Goal: Task Accomplishment & Management: Use online tool/utility

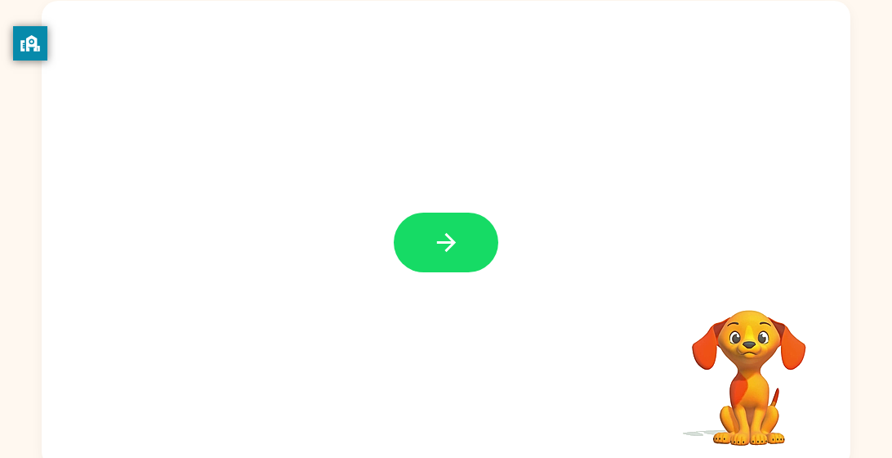
scroll to position [104, 0]
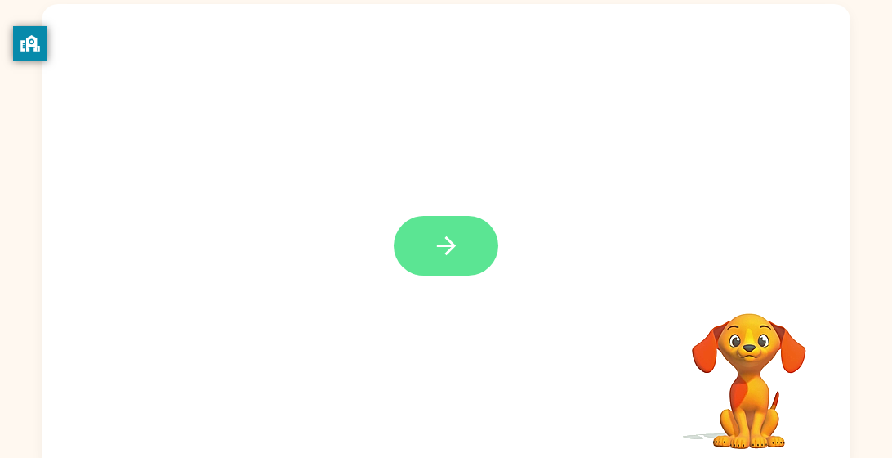
click at [467, 270] on button "button" at bounding box center [446, 246] width 105 height 60
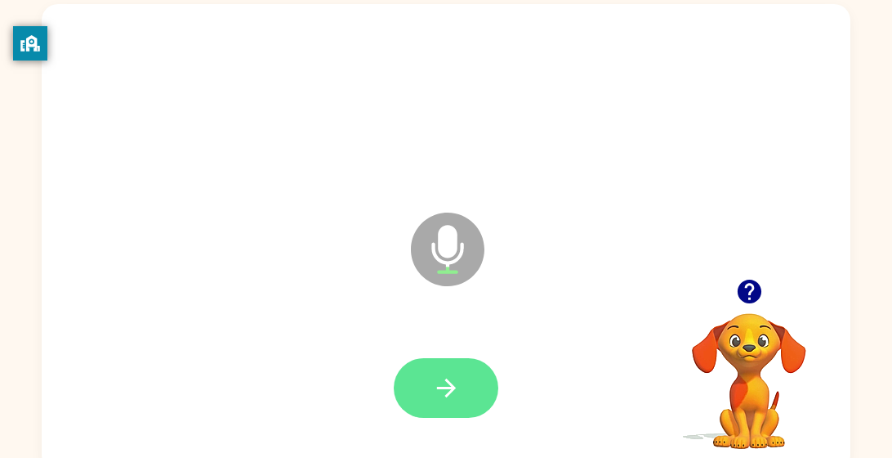
click at [456, 384] on icon "button" at bounding box center [446, 387] width 29 height 29
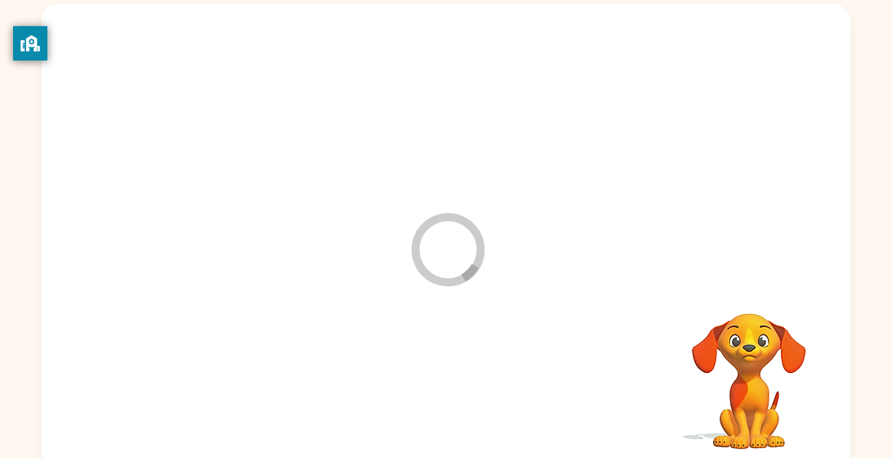
click at [471, 317] on div "Loader Your response is being sent to our graders" at bounding box center [446, 237] width 809 height 467
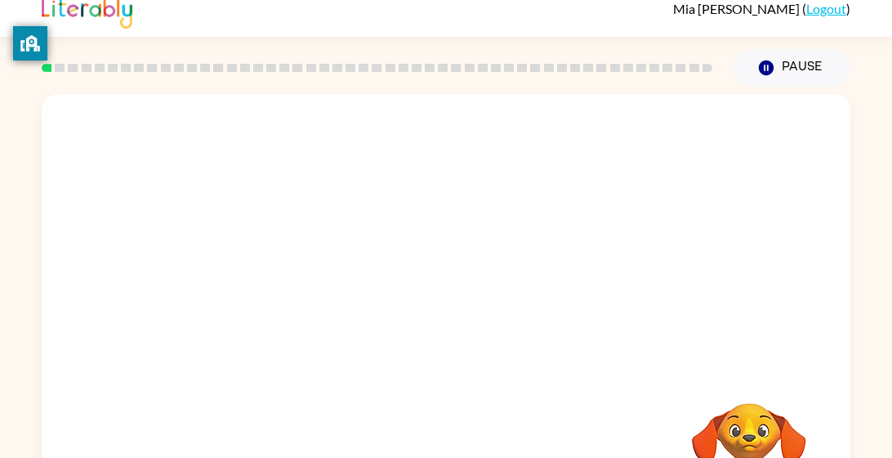
scroll to position [10, 0]
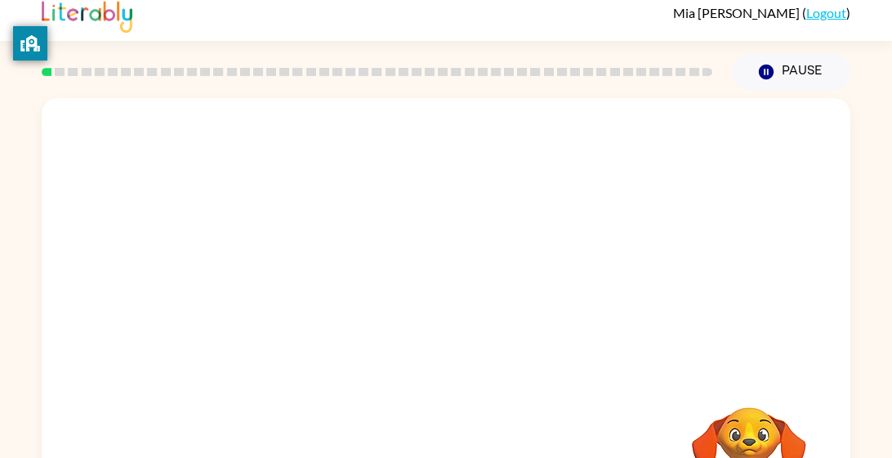
click at [737, 240] on div at bounding box center [446, 235] width 809 height 275
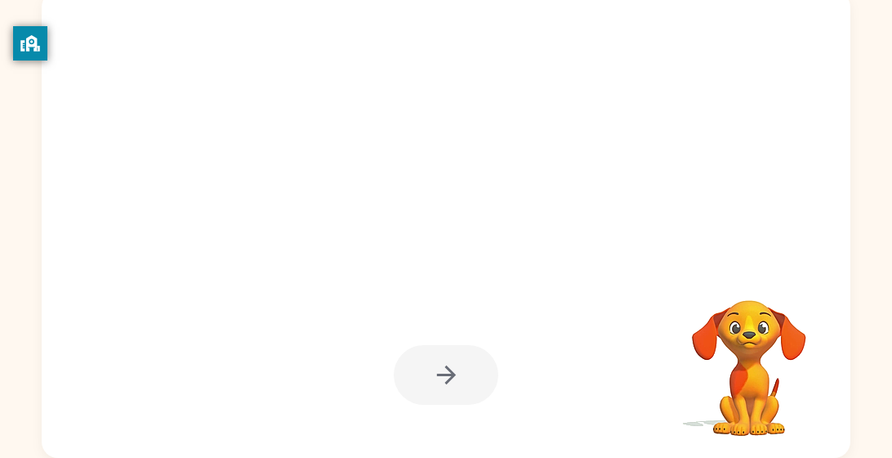
scroll to position [112, 0]
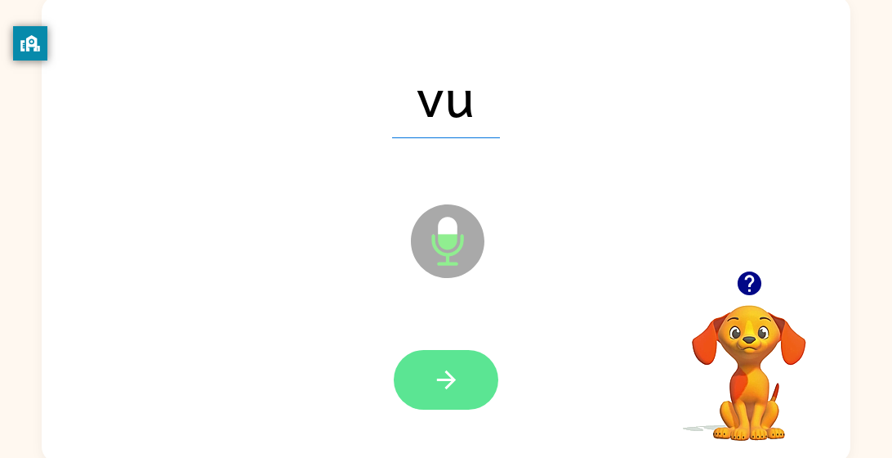
click at [459, 384] on icon "button" at bounding box center [446, 379] width 29 height 29
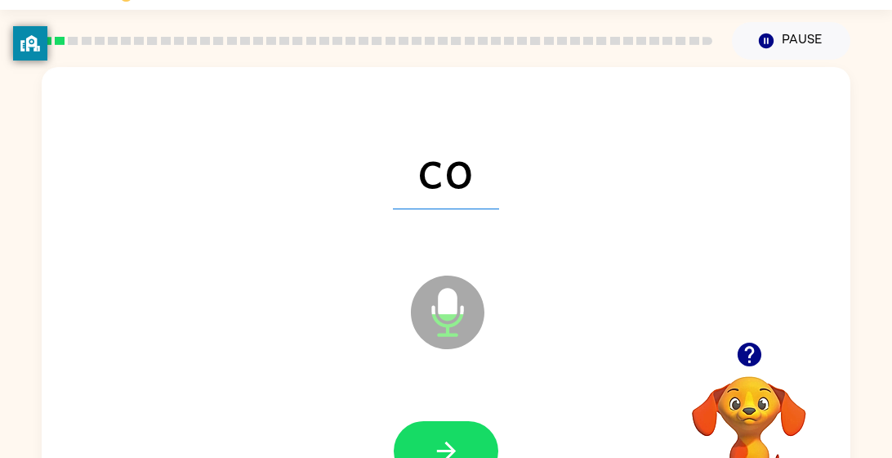
scroll to position [71, 0]
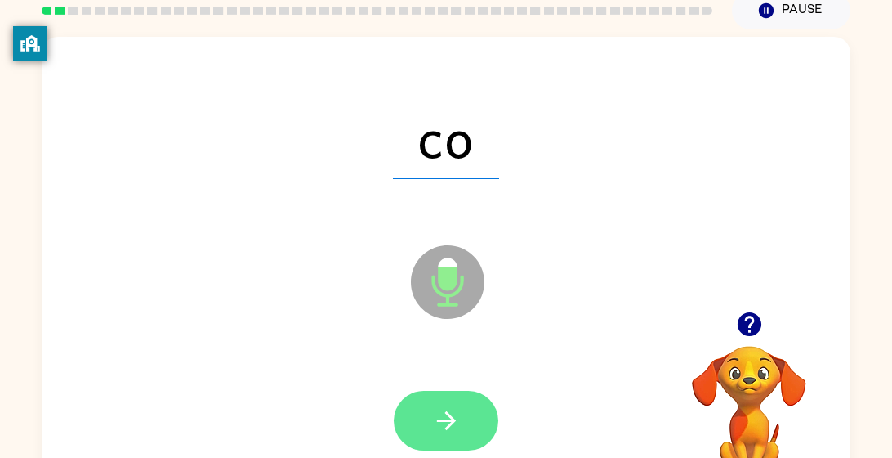
click at [449, 428] on icon "button" at bounding box center [446, 420] width 29 height 29
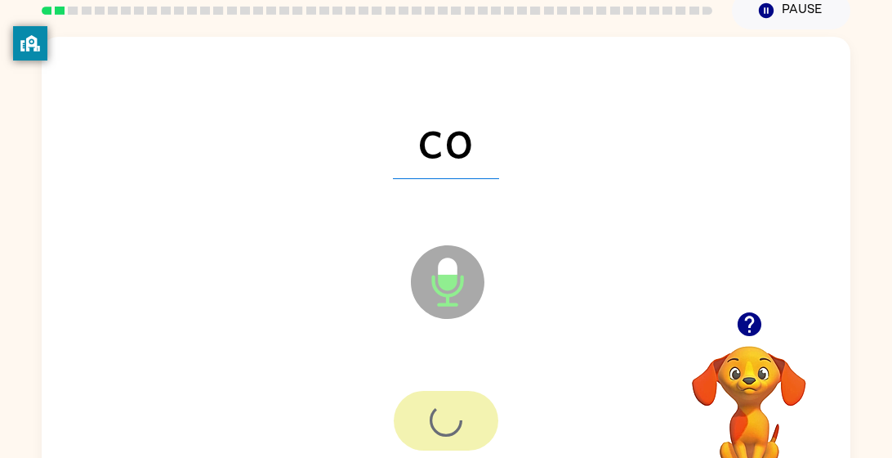
click at [449, 413] on div at bounding box center [446, 421] width 105 height 60
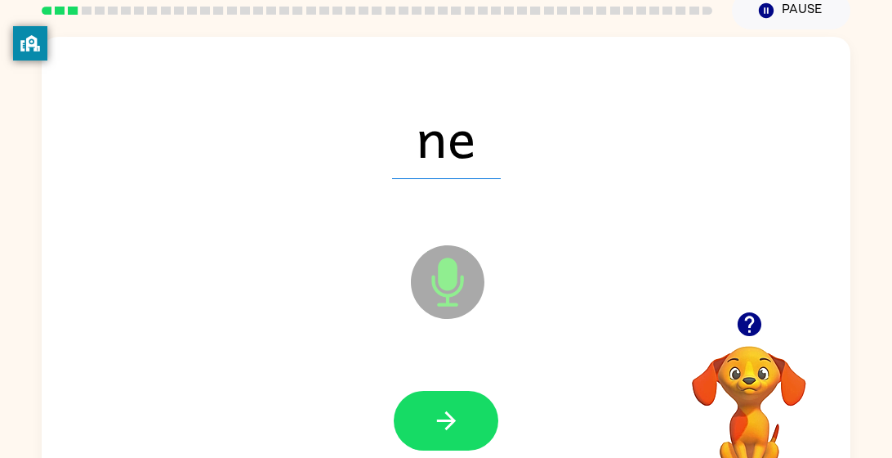
scroll to position [74, 0]
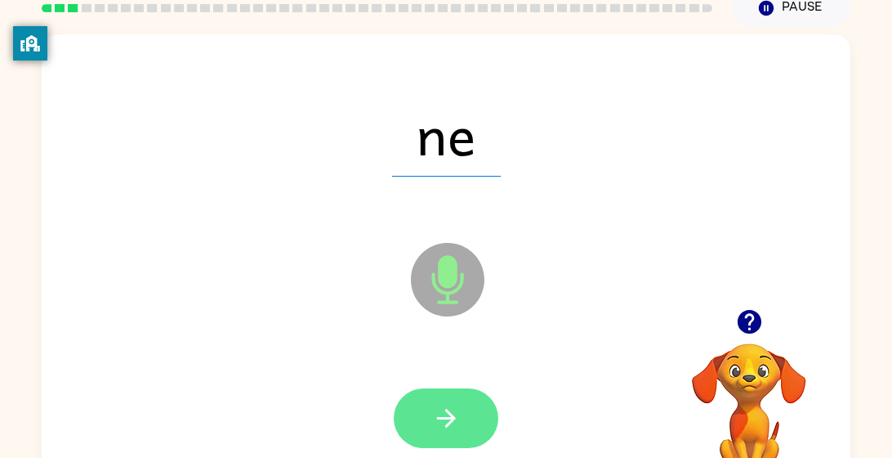
click at [453, 418] on icon "button" at bounding box center [445, 418] width 19 height 19
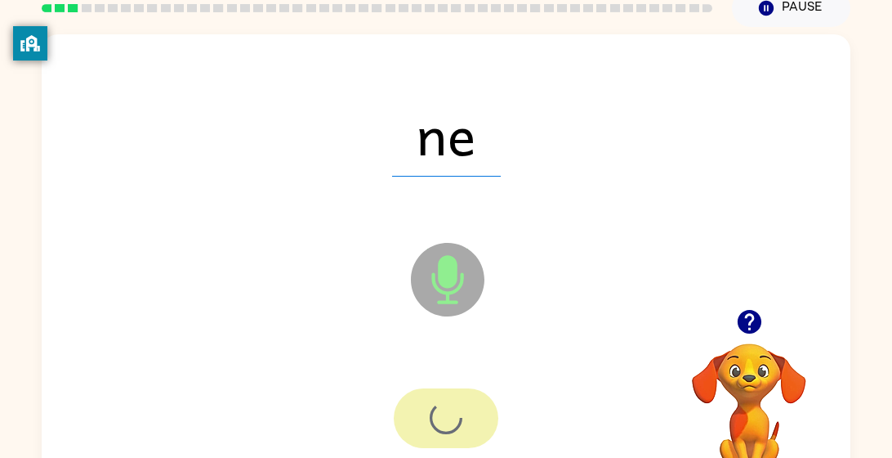
click at [467, 430] on div at bounding box center [446, 418] width 105 height 60
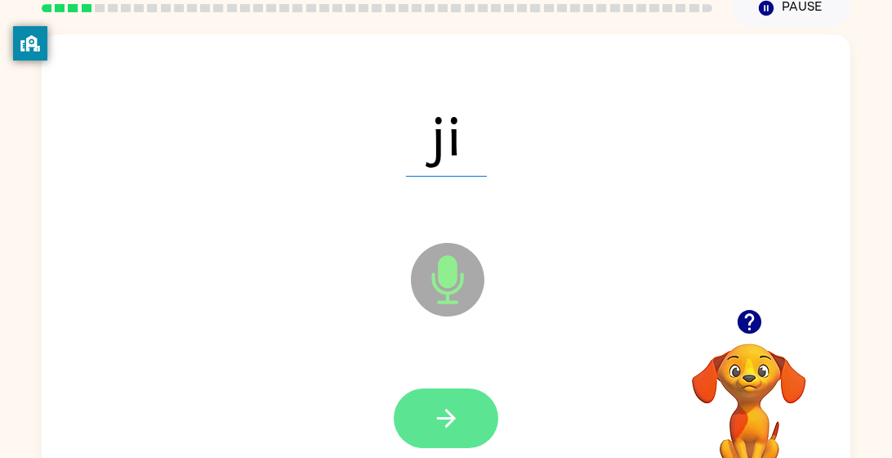
click at [486, 435] on button "button" at bounding box center [446, 418] width 105 height 60
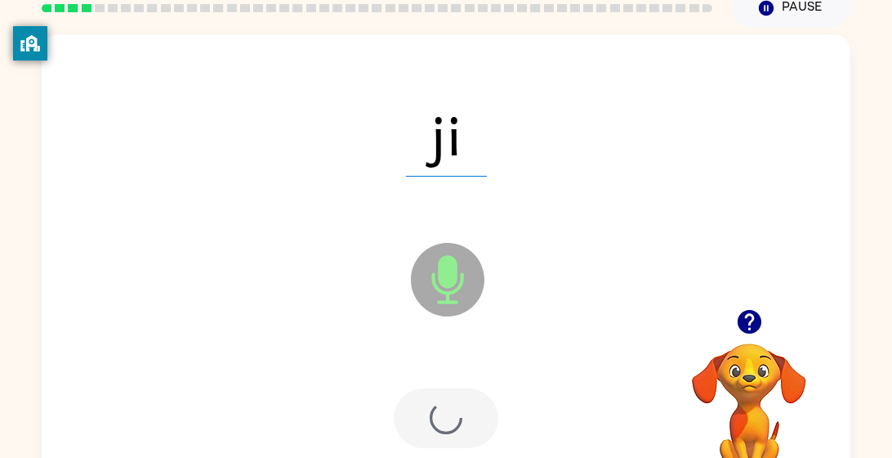
click at [468, 414] on div at bounding box center [446, 418] width 105 height 60
click at [462, 404] on div at bounding box center [446, 418] width 105 height 60
click at [481, 400] on div at bounding box center [446, 418] width 105 height 60
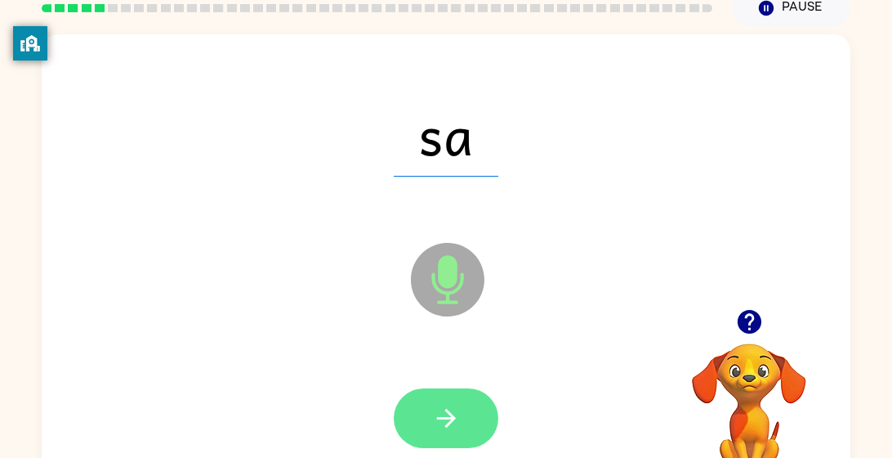
click at [439, 404] on icon "button" at bounding box center [446, 418] width 29 height 29
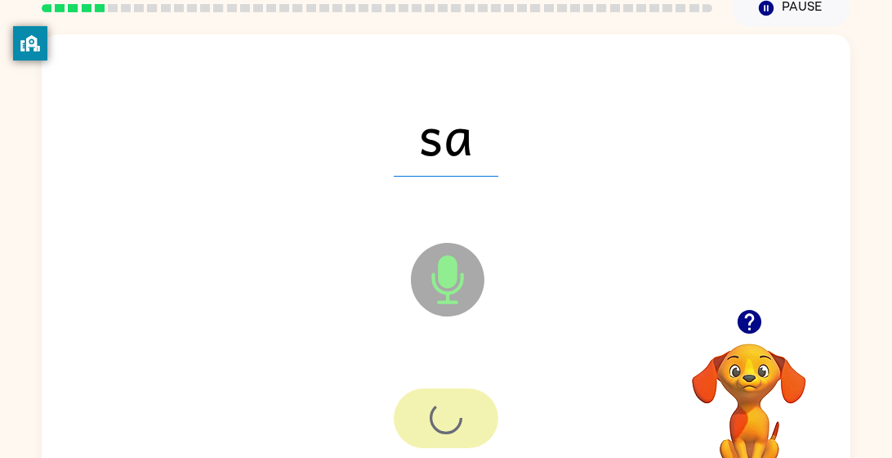
click at [439, 404] on div at bounding box center [446, 418] width 105 height 60
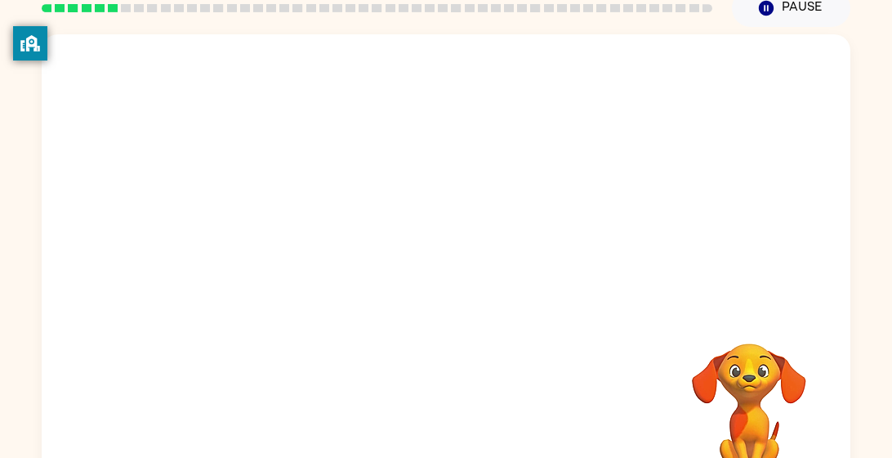
scroll to position [117, 0]
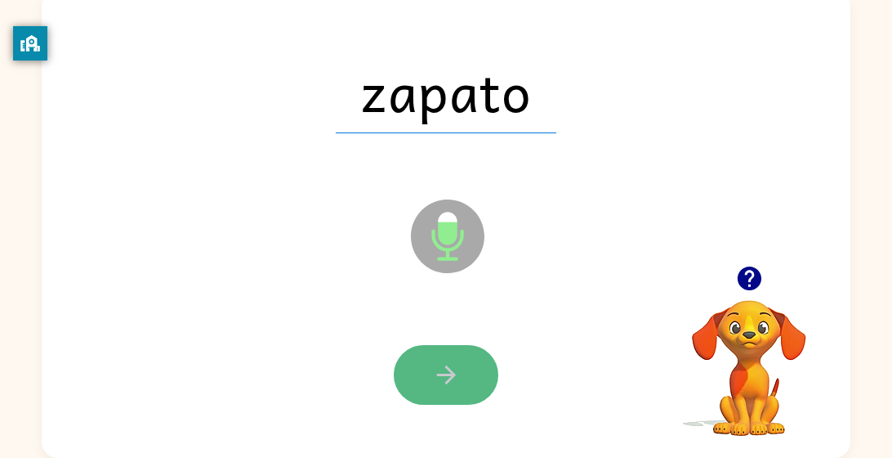
click at [444, 379] on icon "button" at bounding box center [446, 374] width 29 height 29
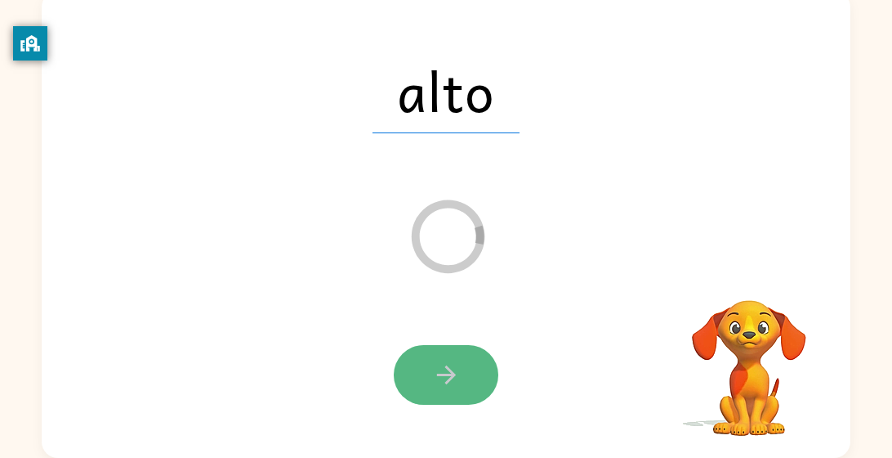
click at [449, 392] on button "button" at bounding box center [446, 375] width 105 height 60
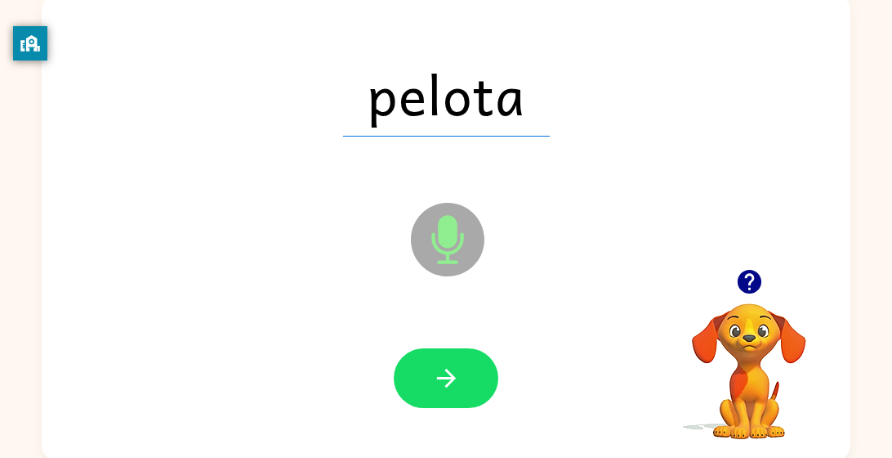
scroll to position [113, 0]
click at [29, 319] on div "pelota Microphone The Microphone is here when it is your turn to talk Your brow…" at bounding box center [446, 225] width 892 height 474
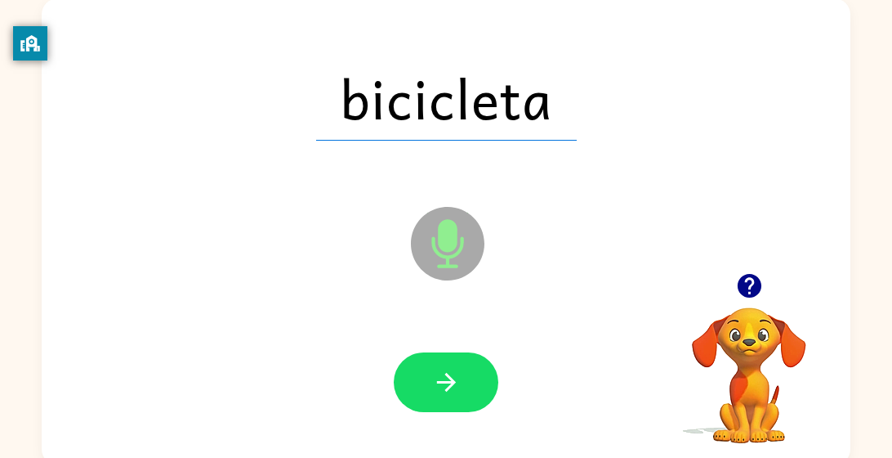
scroll to position [107, 0]
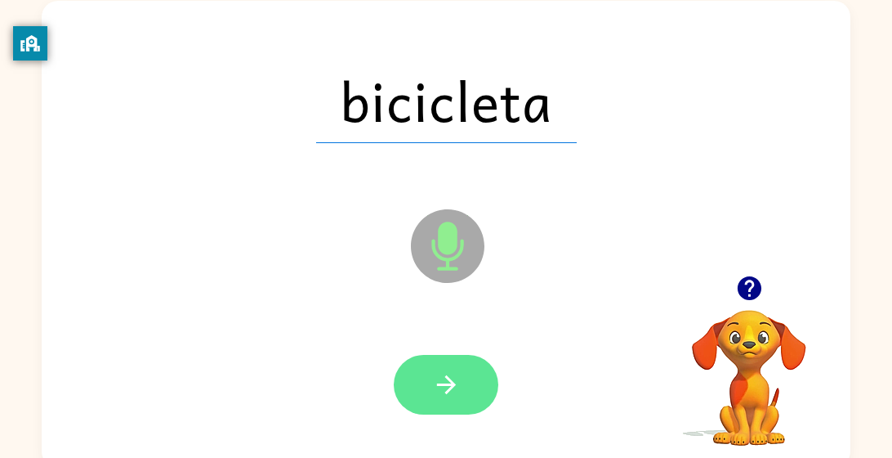
click at [448, 388] on icon "button" at bounding box center [446, 384] width 29 height 29
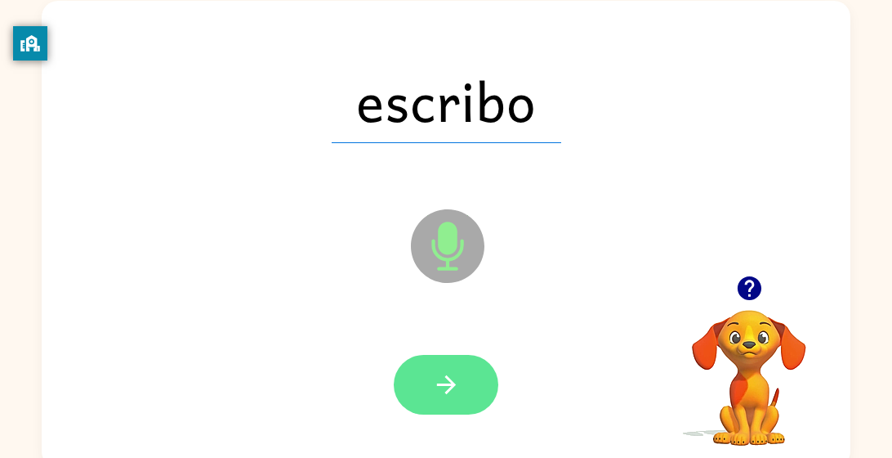
click at [444, 384] on icon "button" at bounding box center [445, 384] width 19 height 19
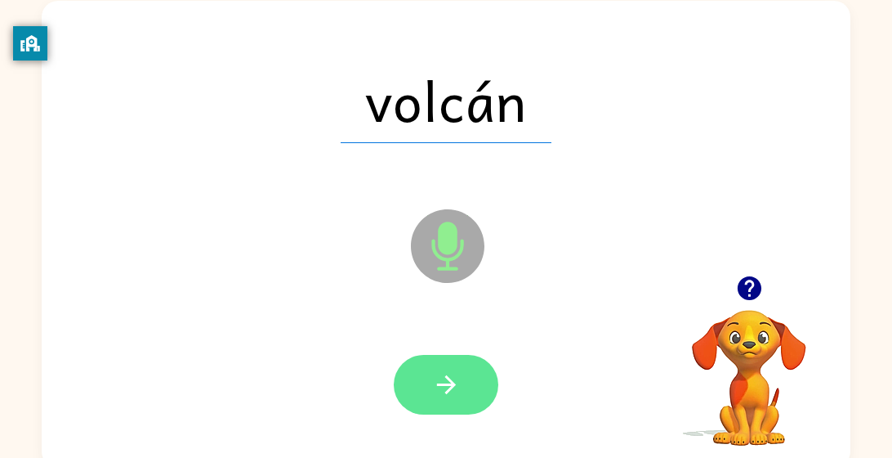
click at [455, 364] on button "button" at bounding box center [446, 385] width 105 height 60
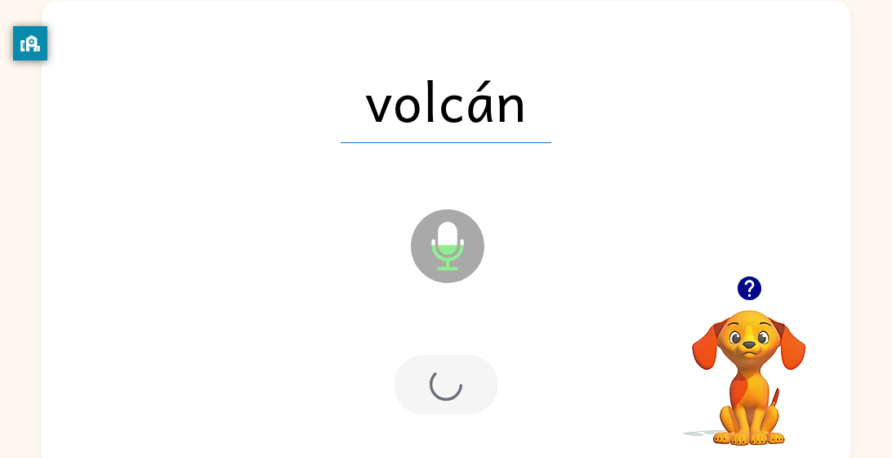
click at [454, 364] on div at bounding box center [446, 385] width 105 height 60
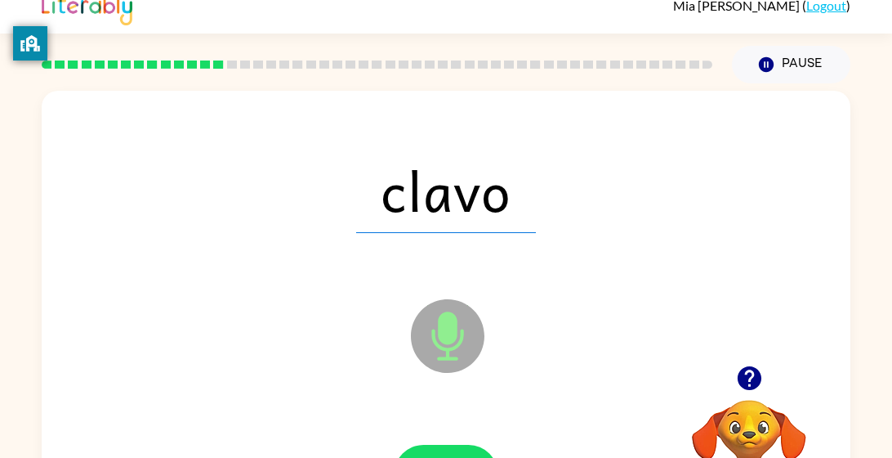
click at [38, 439] on div "clavo Microphone The Microphone is here when it is your turn to talk Your brows…" at bounding box center [446, 320] width 892 height 474
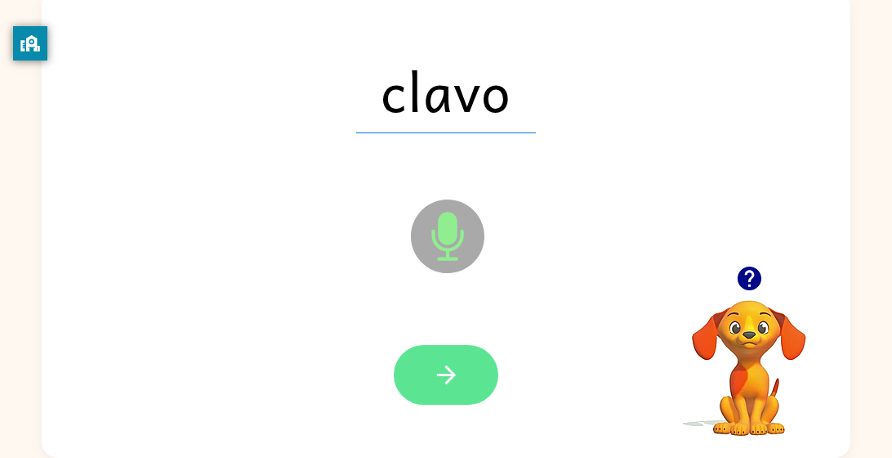
click at [456, 378] on icon "button" at bounding box center [446, 374] width 29 height 29
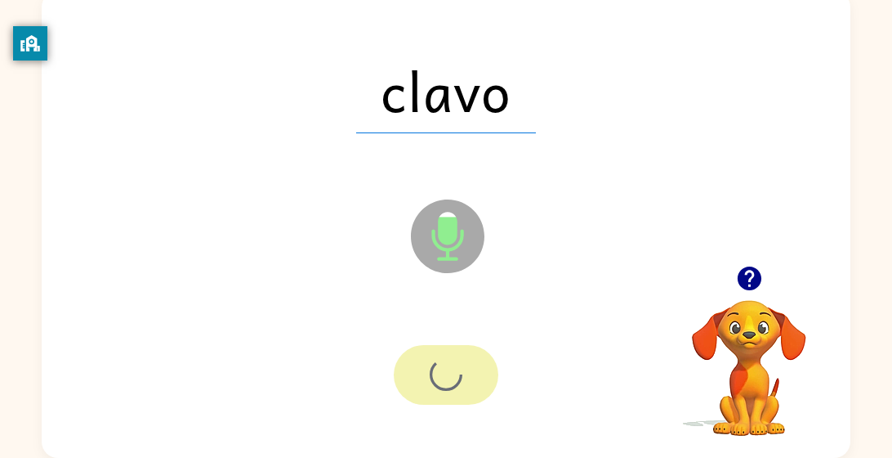
click at [456, 378] on div at bounding box center [446, 375] width 105 height 60
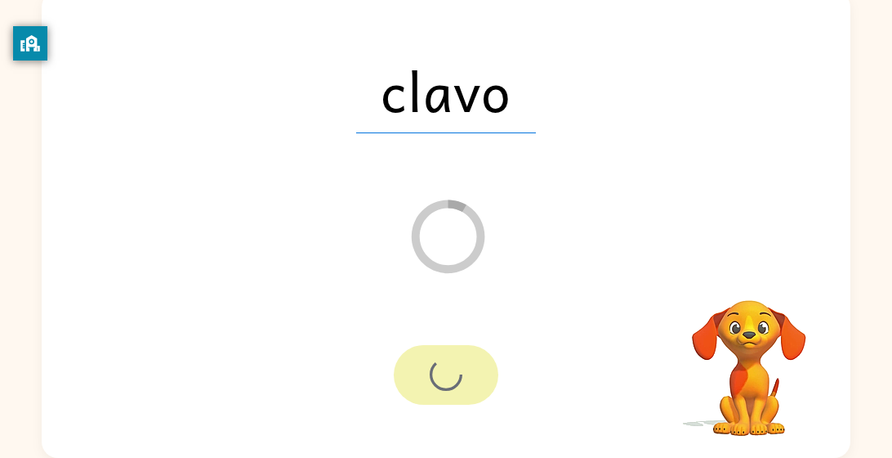
click at [456, 378] on div at bounding box center [446, 375] width 105 height 60
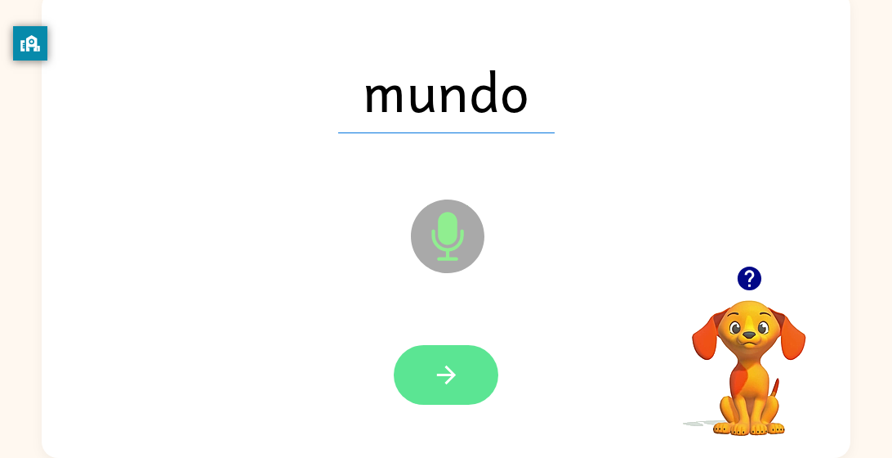
click at [444, 377] on icon "button" at bounding box center [446, 374] width 29 height 29
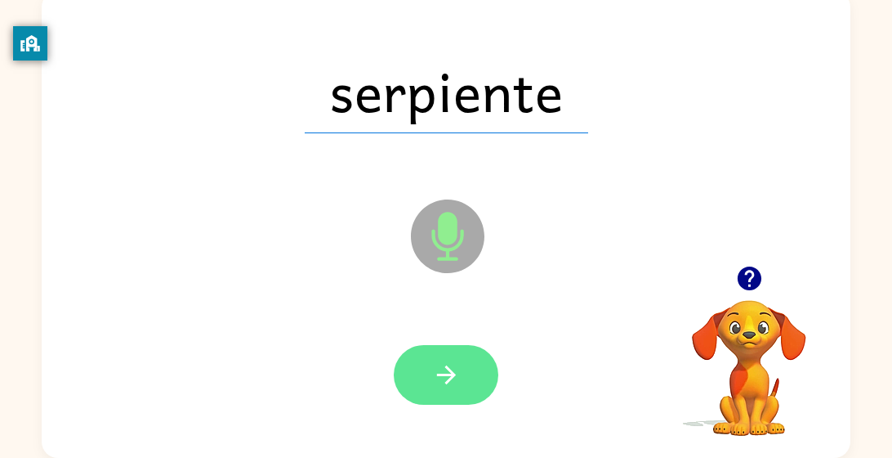
click at [448, 378] on icon "button" at bounding box center [446, 374] width 29 height 29
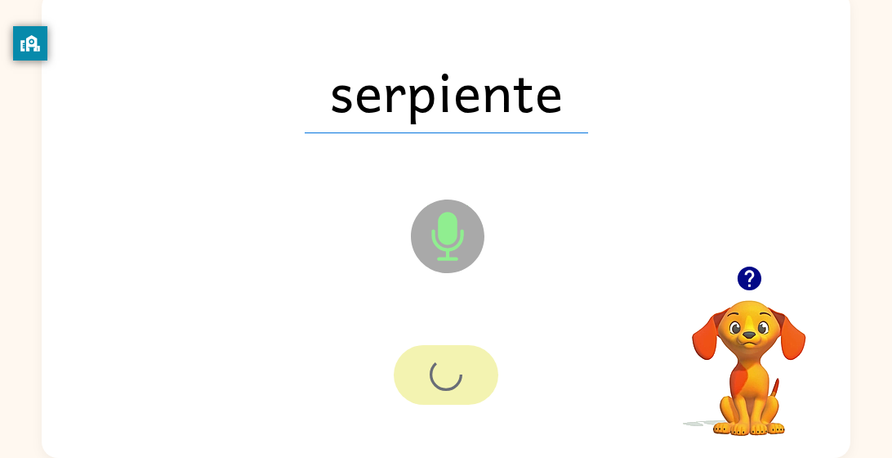
click at [448, 378] on div at bounding box center [446, 375] width 105 height 60
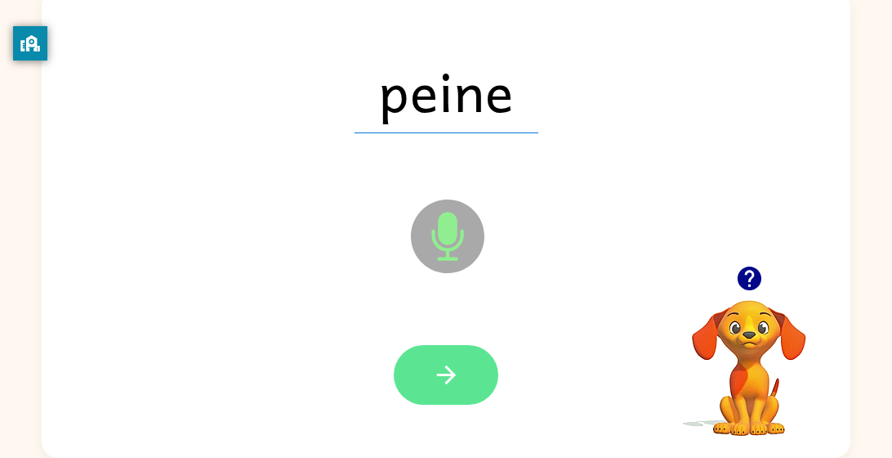
click at [443, 388] on icon "button" at bounding box center [446, 374] width 29 height 29
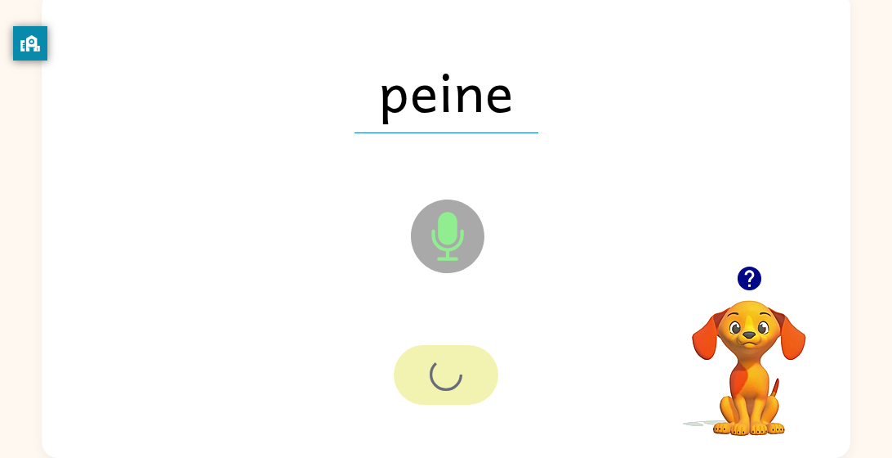
click at [478, 359] on div at bounding box center [446, 375] width 105 height 60
click at [462, 369] on div at bounding box center [446, 375] width 105 height 60
click at [467, 368] on div at bounding box center [446, 375] width 105 height 60
click at [440, 371] on div at bounding box center [446, 375] width 105 height 60
click at [420, 369] on div at bounding box center [446, 375] width 105 height 60
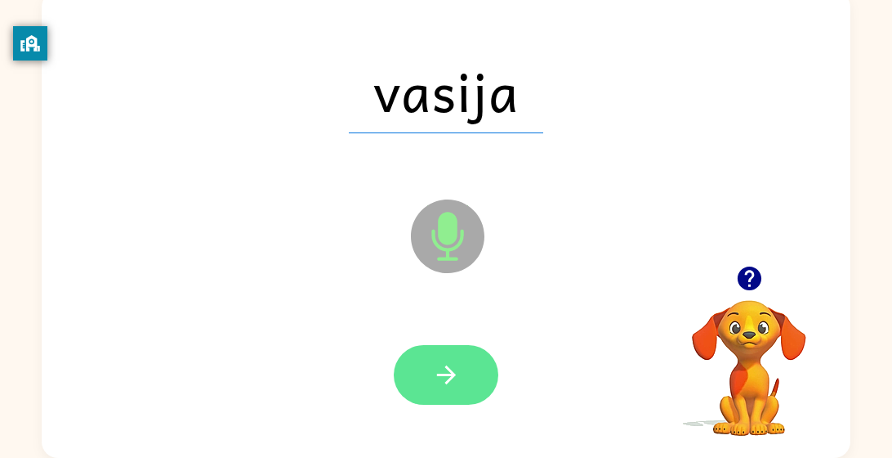
click at [453, 386] on icon "button" at bounding box center [446, 374] width 29 height 29
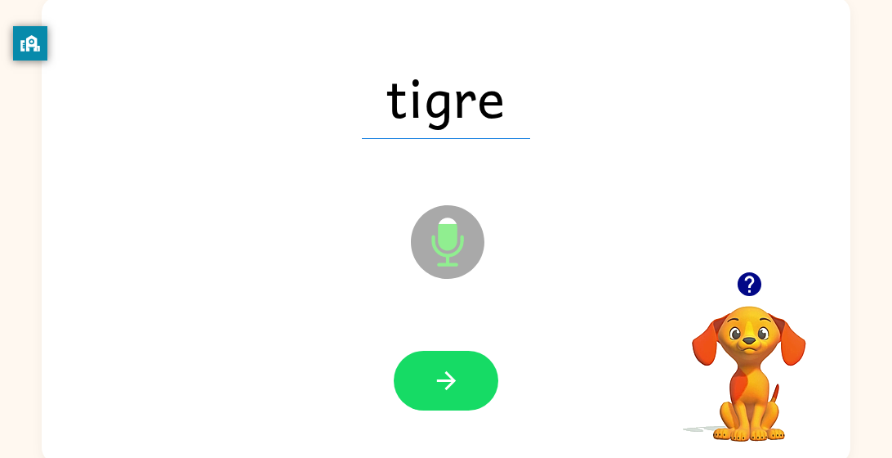
scroll to position [0, 0]
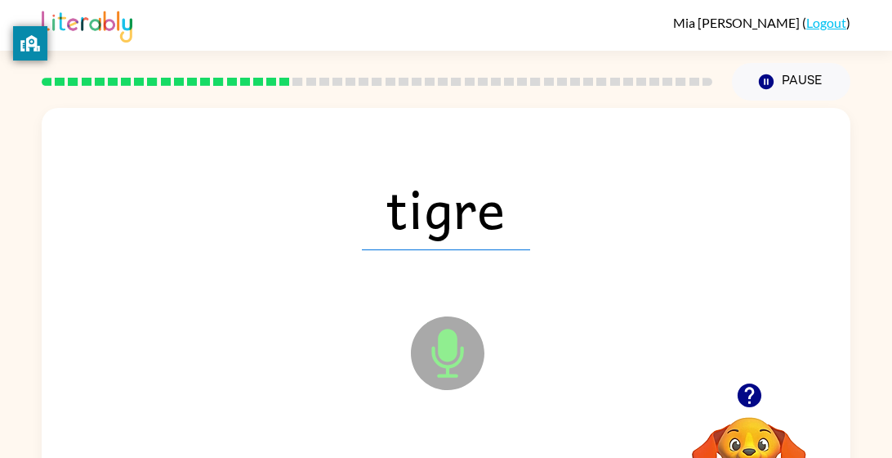
click at [630, 273] on div "tigre" at bounding box center [446, 208] width 776 height 134
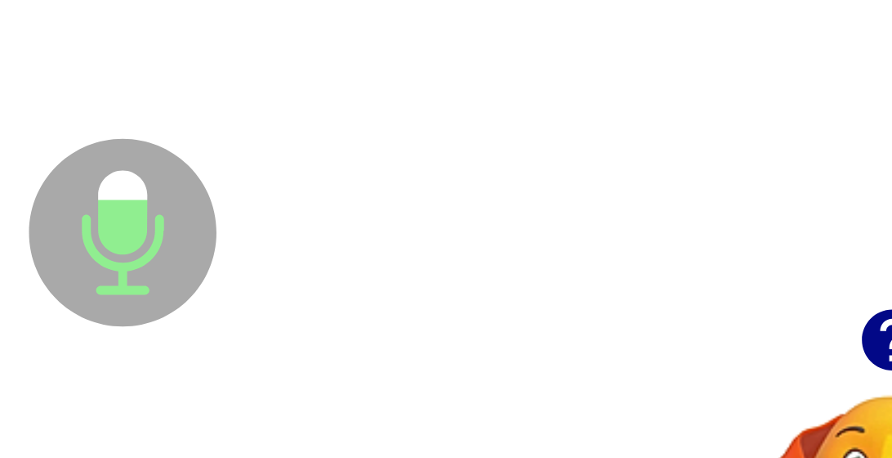
scroll to position [113, 0]
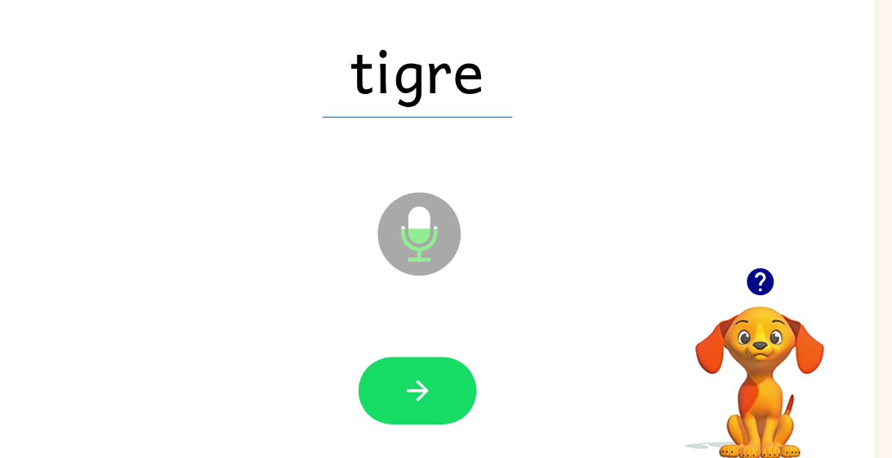
click at [853, 283] on div "tigre Microphone The Microphone is here when it is your turn to talk Your brows…" at bounding box center [446, 225] width 892 height 474
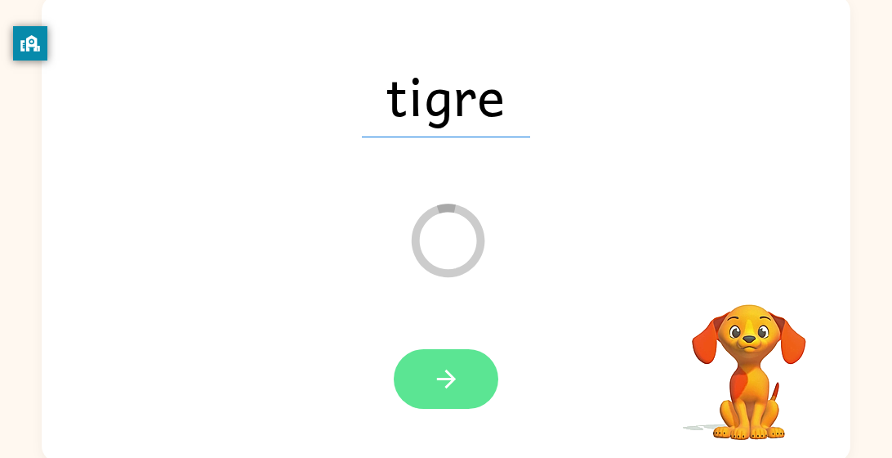
click at [471, 362] on button "button" at bounding box center [446, 379] width 105 height 60
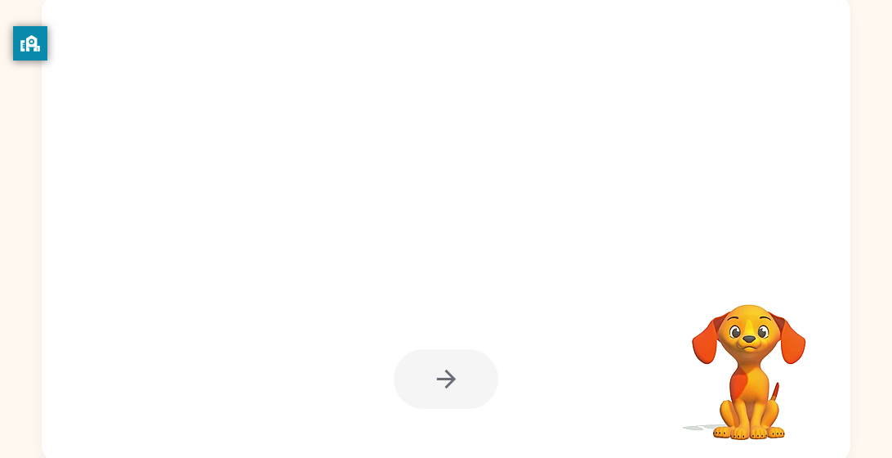
click at [471, 362] on div at bounding box center [446, 379] width 105 height 60
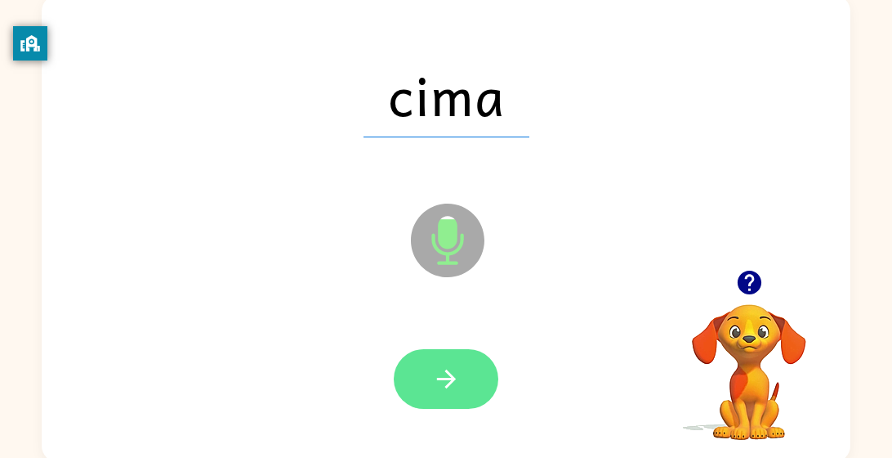
click at [425, 389] on button "button" at bounding box center [446, 379] width 105 height 60
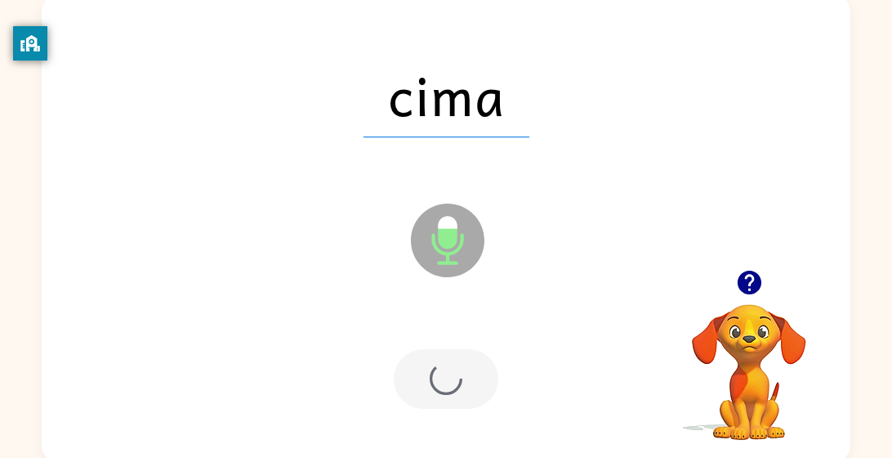
click at [462, 371] on div at bounding box center [446, 379] width 105 height 60
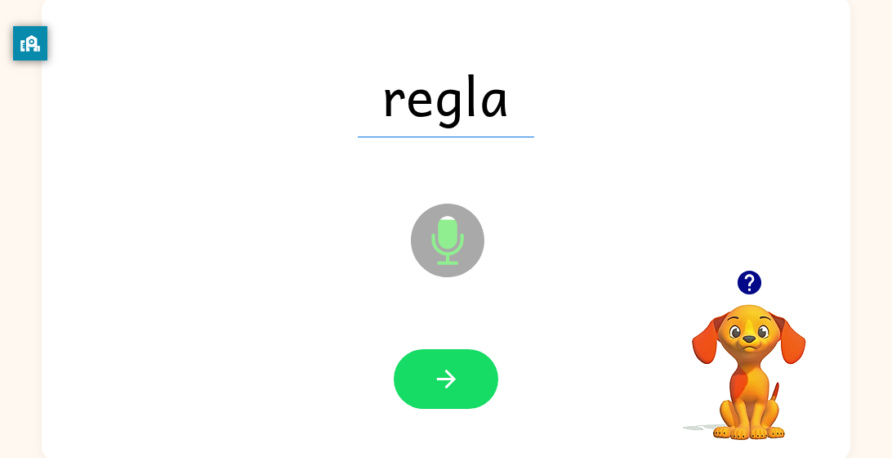
click at [493, 359] on div at bounding box center [446, 379] width 105 height 60
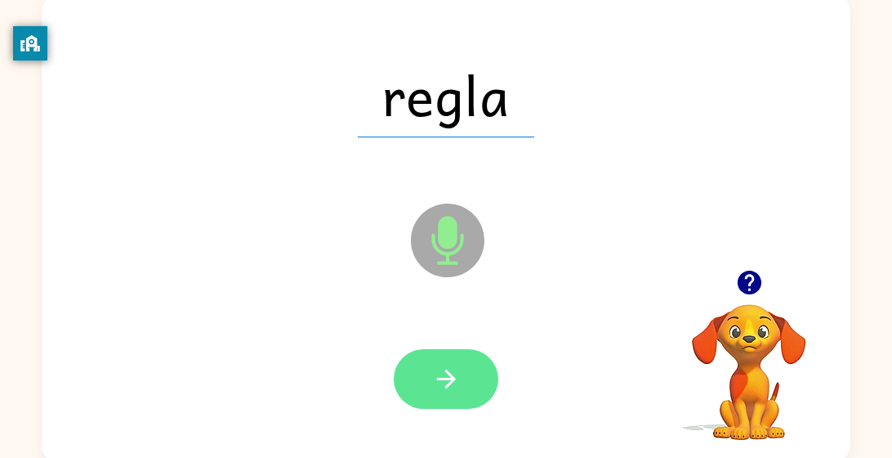
click at [435, 404] on button "button" at bounding box center [446, 379] width 105 height 60
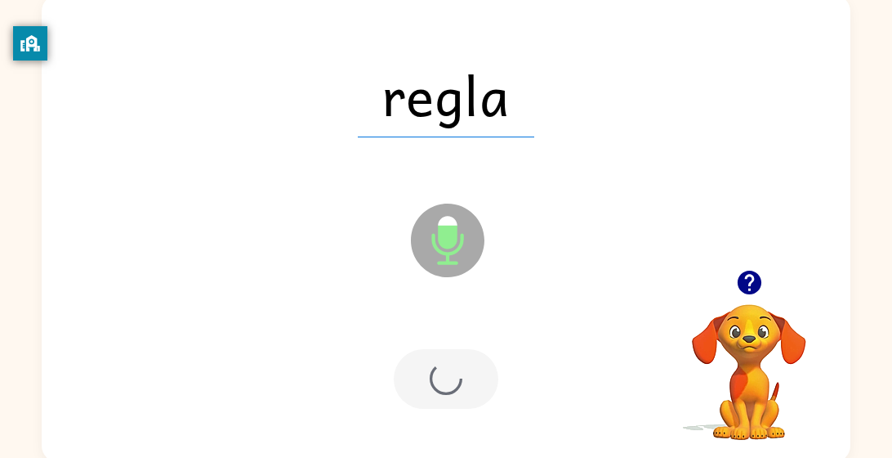
click at [462, 395] on div at bounding box center [446, 379] width 105 height 60
click at [471, 377] on div at bounding box center [446, 379] width 105 height 60
click at [463, 375] on div at bounding box center [446, 379] width 105 height 60
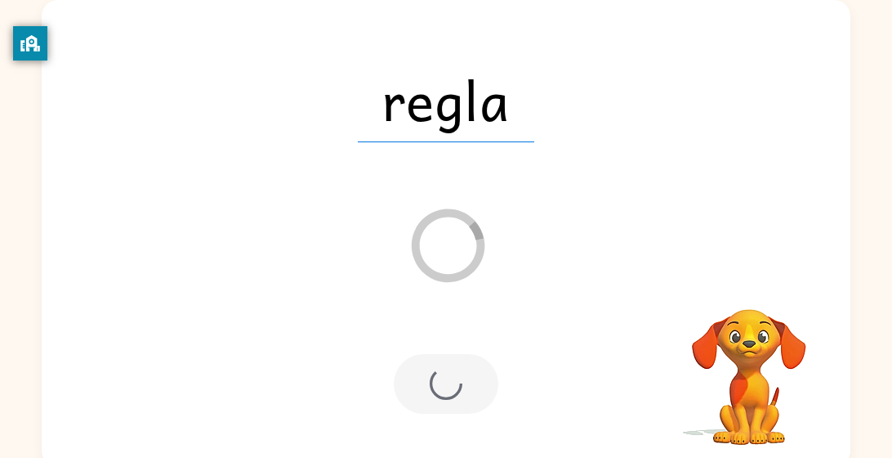
scroll to position [107, 0]
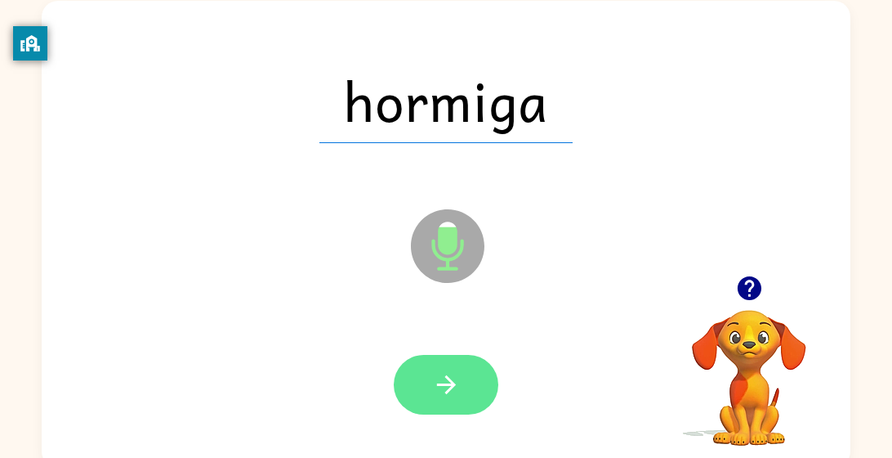
click at [472, 380] on button "button" at bounding box center [446, 385] width 105 height 60
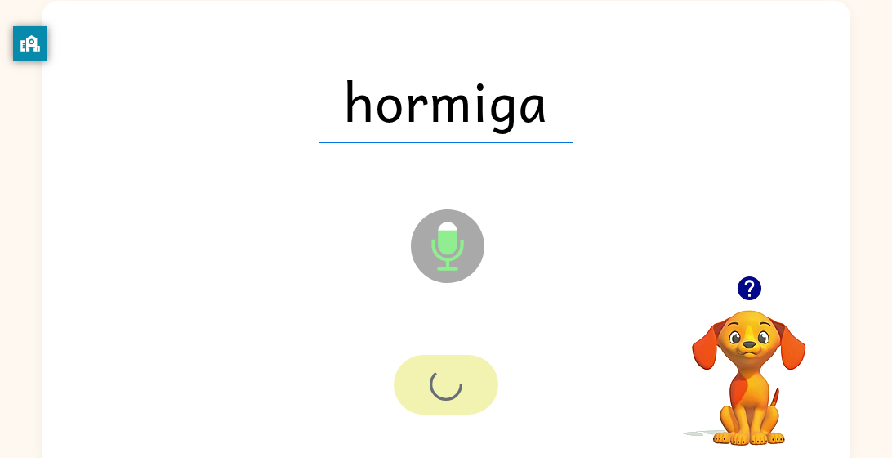
click at [472, 380] on div at bounding box center [446, 385] width 105 height 60
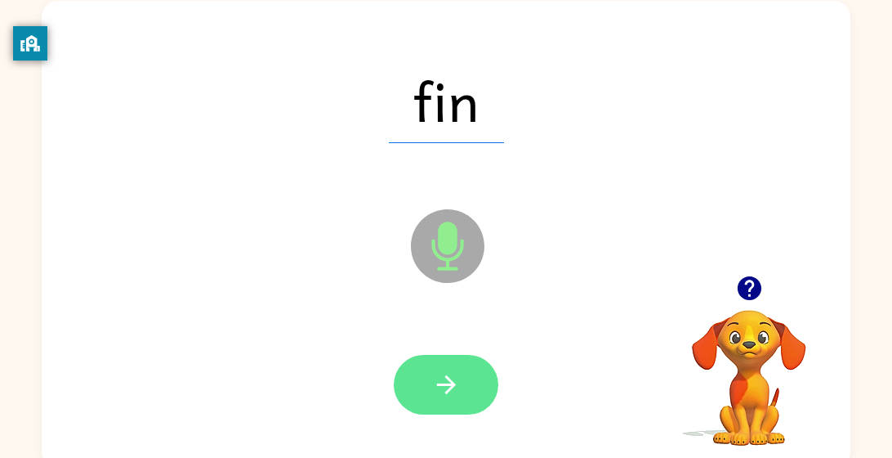
click at [470, 394] on button "button" at bounding box center [446, 385] width 105 height 60
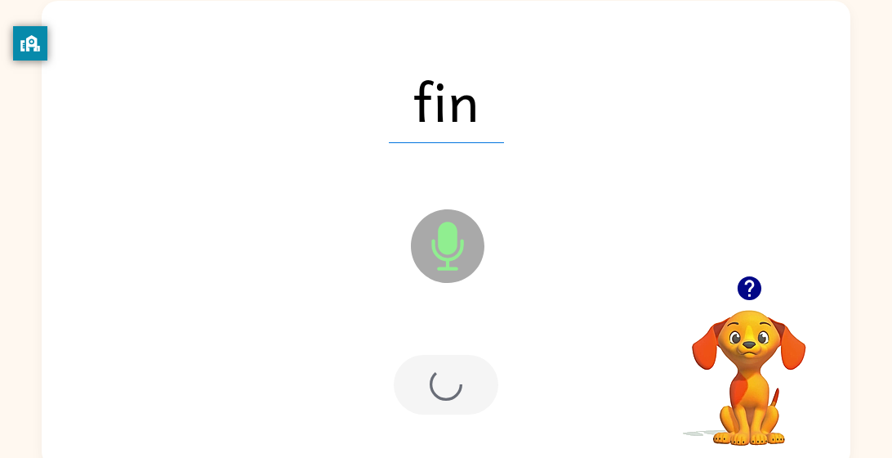
click at [470, 394] on div at bounding box center [446, 385] width 105 height 60
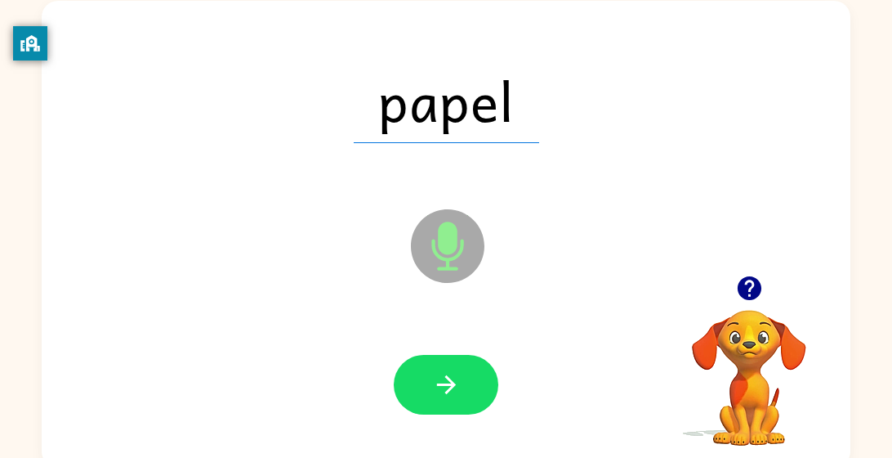
click at [471, 392] on button "button" at bounding box center [446, 385] width 105 height 60
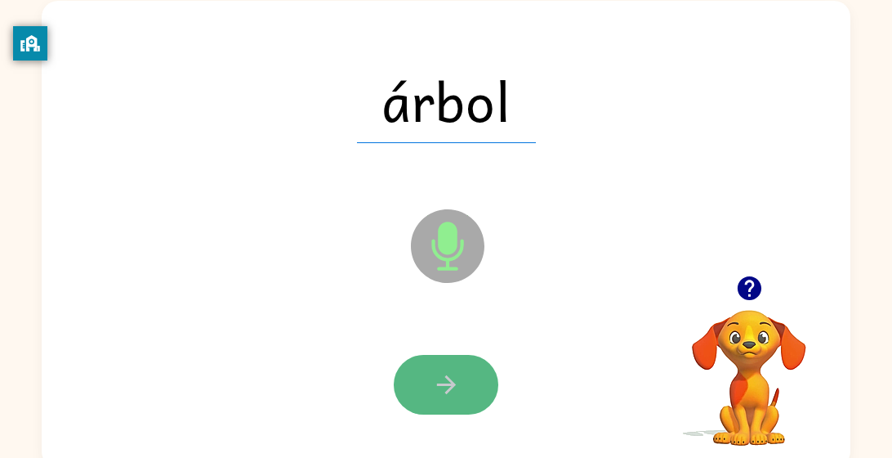
click at [455, 400] on button "button" at bounding box center [446, 385] width 105 height 60
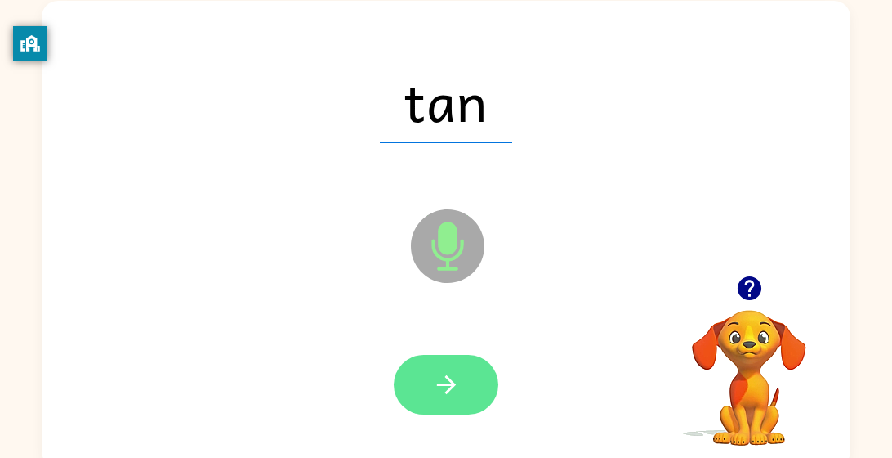
click at [440, 399] on button "button" at bounding box center [446, 385] width 105 height 60
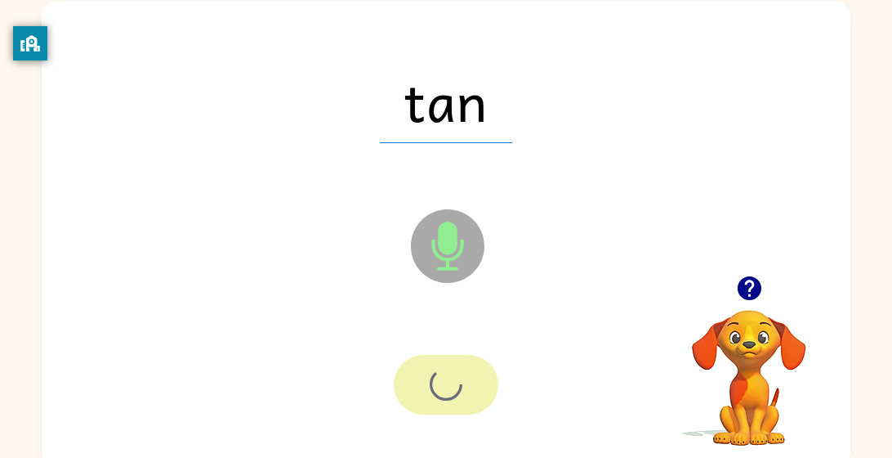
click at [440, 399] on div at bounding box center [446, 385] width 105 height 60
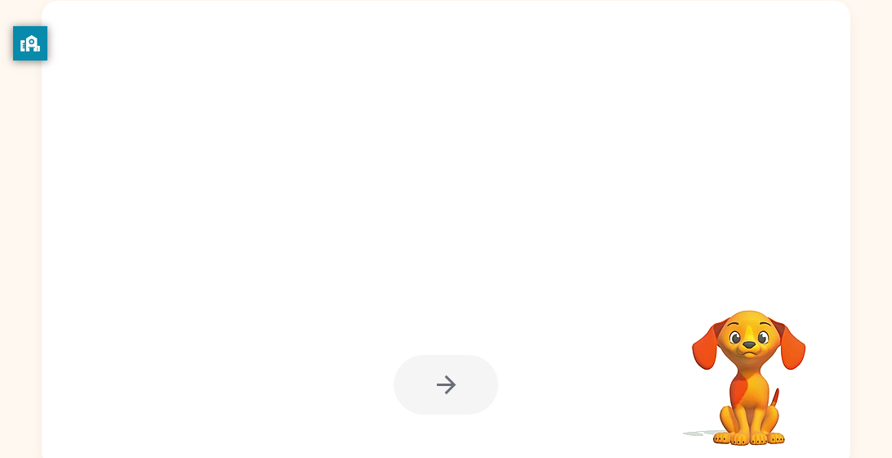
scroll to position [117, 0]
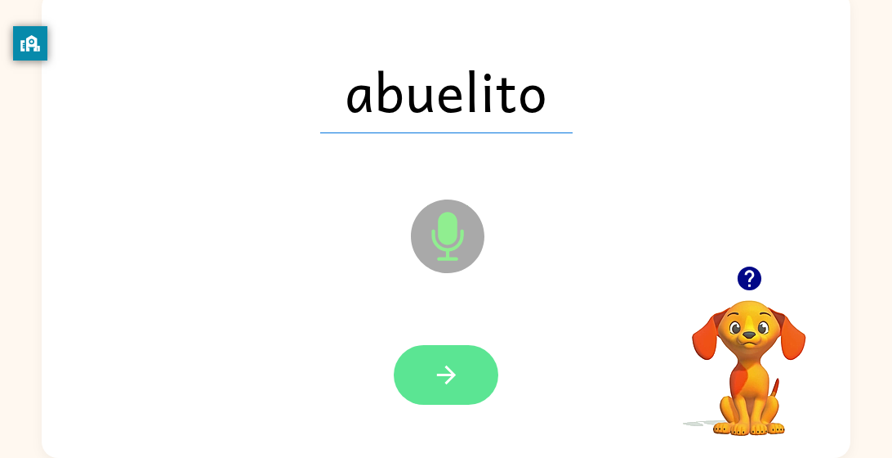
click at [445, 400] on button "button" at bounding box center [446, 375] width 105 height 60
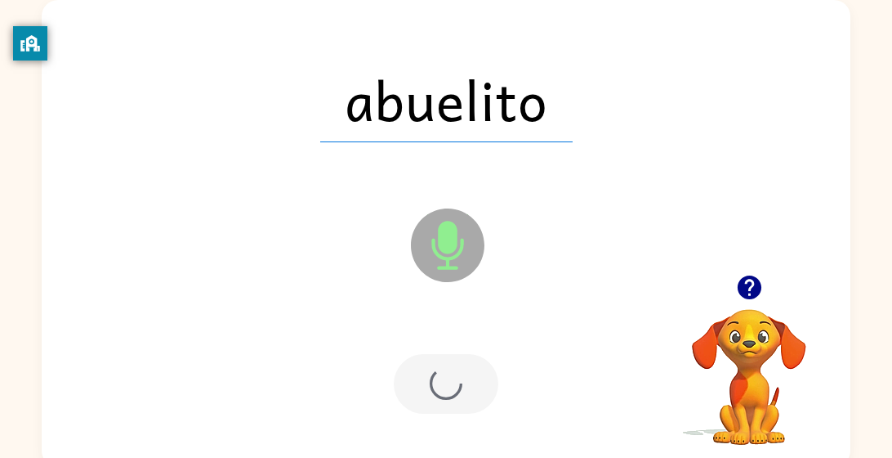
click at [467, 397] on div at bounding box center [446, 384] width 105 height 60
click at [475, 389] on div at bounding box center [446, 384] width 105 height 60
click at [478, 394] on div at bounding box center [446, 384] width 105 height 60
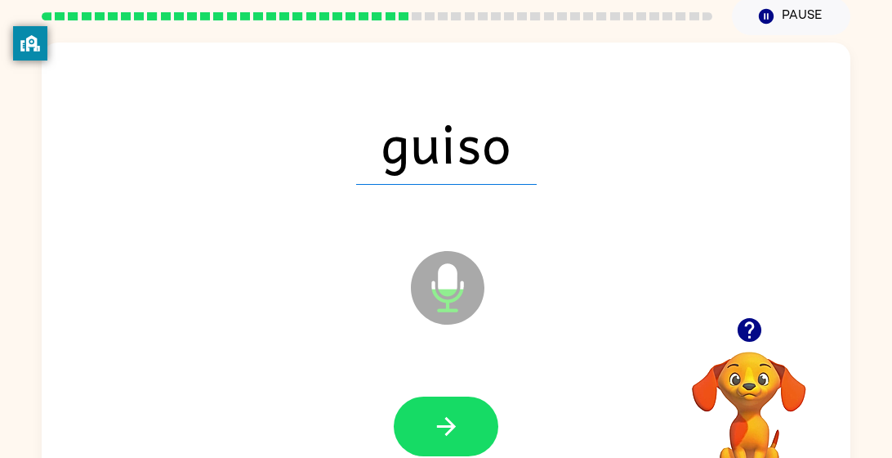
scroll to position [105, 0]
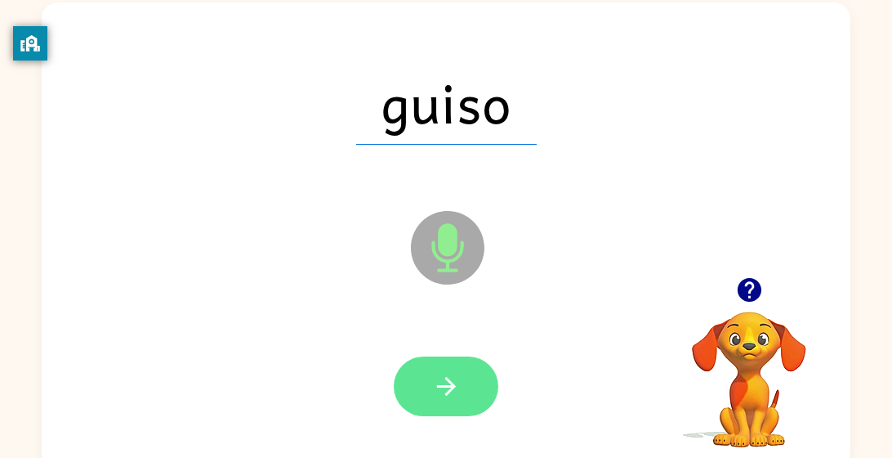
click at [471, 398] on button "button" at bounding box center [446, 386] width 105 height 60
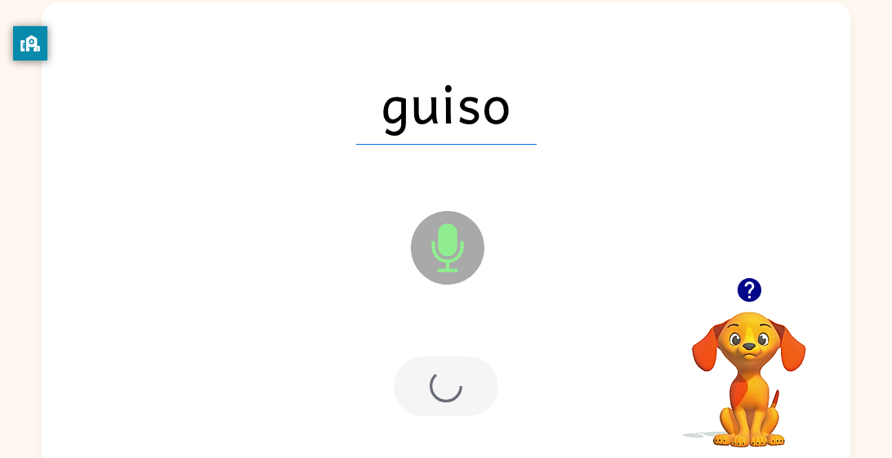
click at [487, 402] on div at bounding box center [446, 386] width 105 height 60
click at [485, 394] on div at bounding box center [446, 386] width 105 height 60
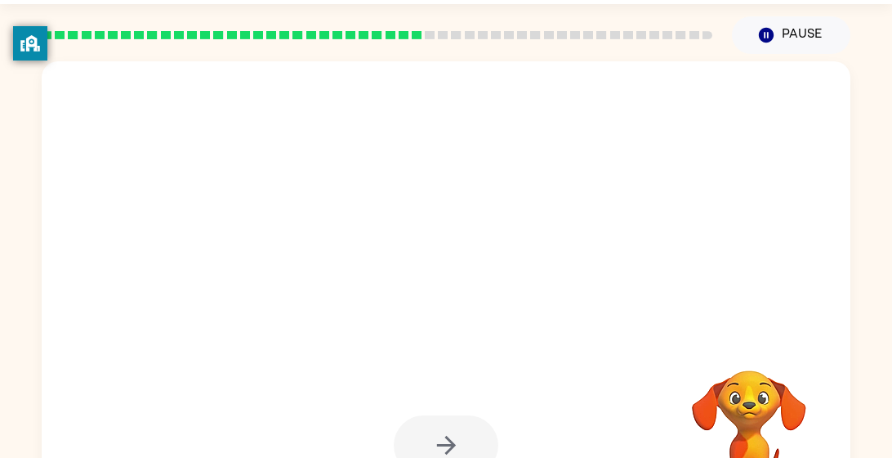
scroll to position [45, 0]
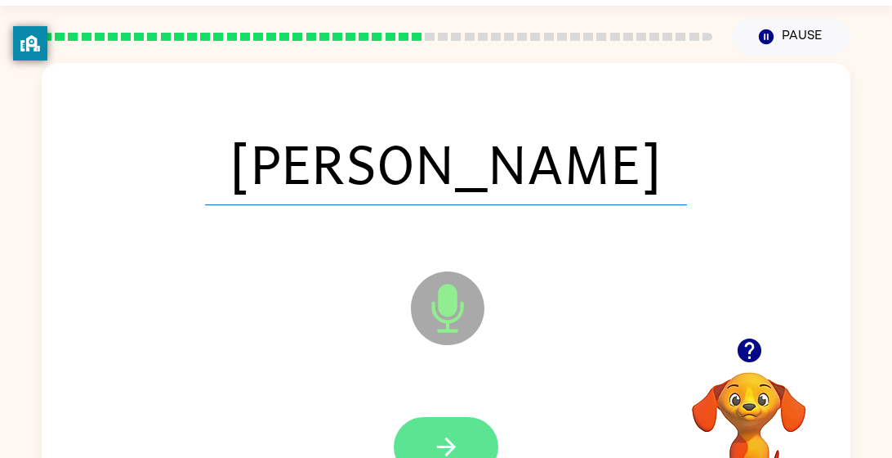
click at [471, 439] on button "button" at bounding box center [446, 447] width 105 height 60
click at [478, 426] on div at bounding box center [446, 447] width 105 height 60
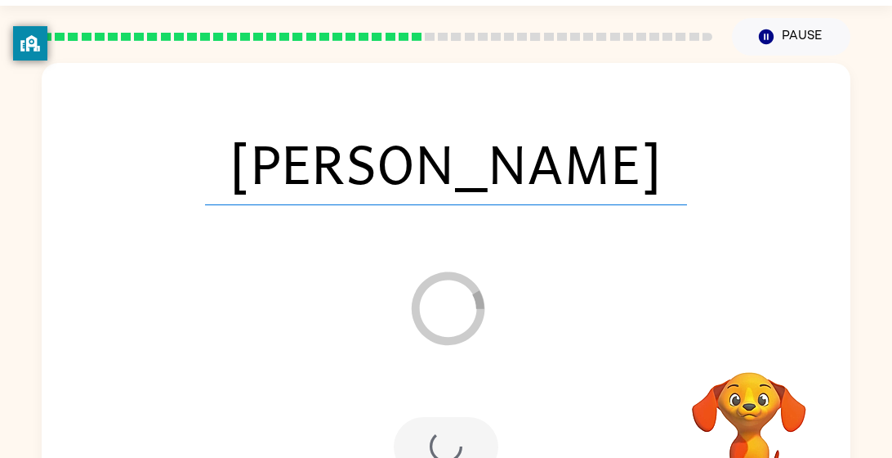
click at [468, 429] on div at bounding box center [446, 447] width 105 height 60
click at [465, 433] on div at bounding box center [446, 447] width 105 height 60
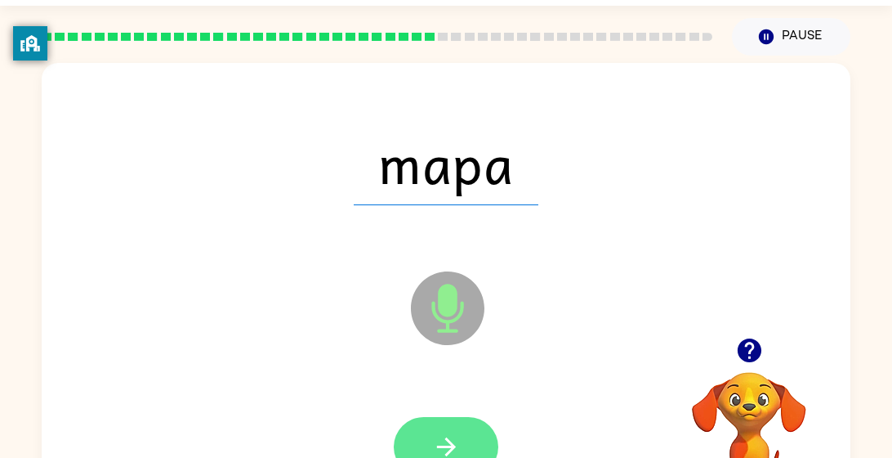
click at [462, 422] on button "button" at bounding box center [446, 447] width 105 height 60
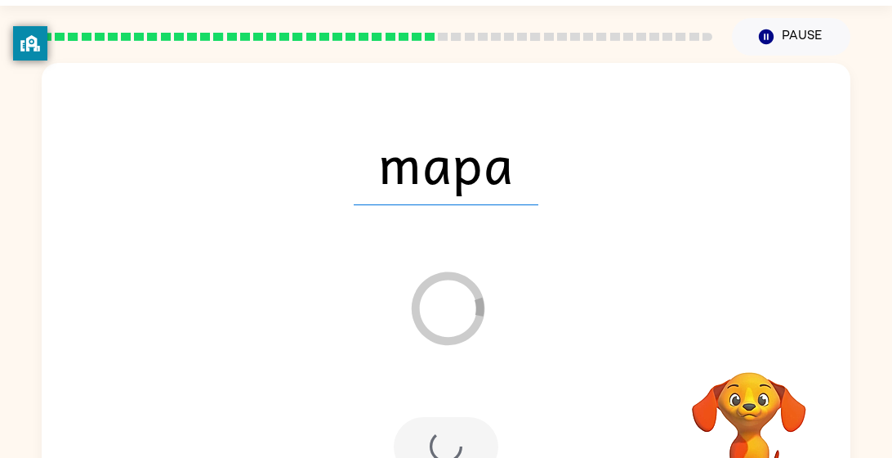
click at [420, 449] on div at bounding box center [446, 447] width 105 height 60
click at [422, 454] on div at bounding box center [446, 447] width 105 height 60
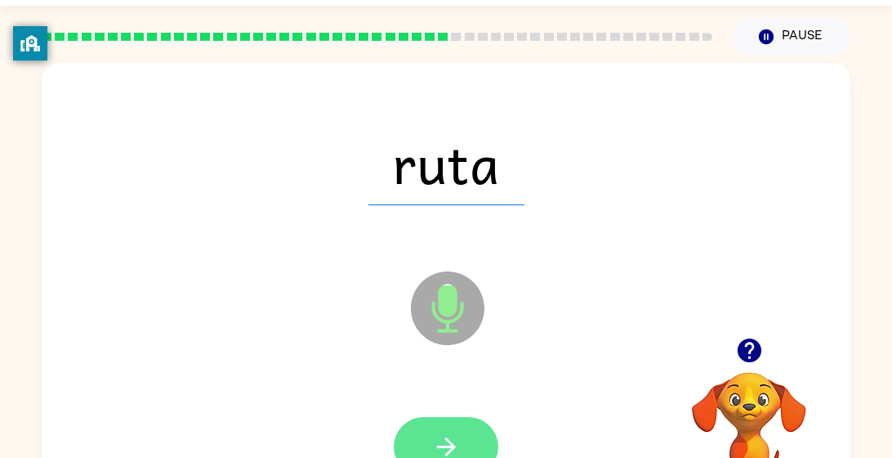
click at [462, 452] on button "button" at bounding box center [446, 447] width 105 height 60
click at [466, 454] on div at bounding box center [446, 447] width 105 height 60
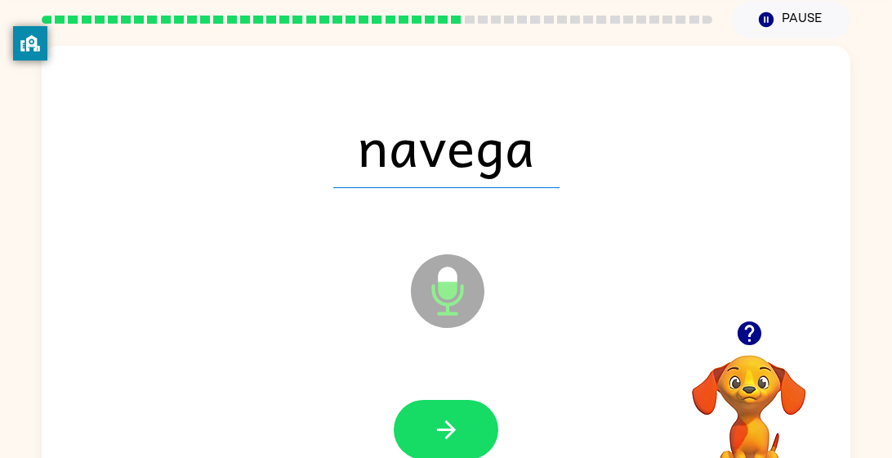
scroll to position [117, 0]
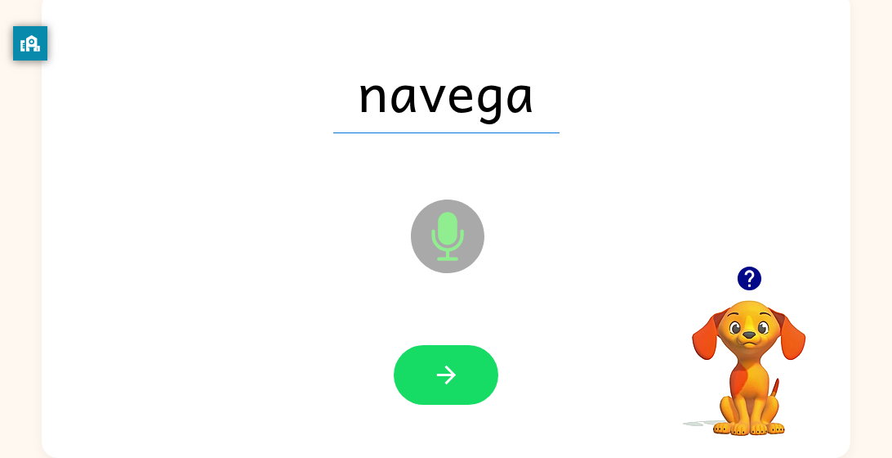
click at [495, 395] on div at bounding box center [446, 375] width 105 height 60
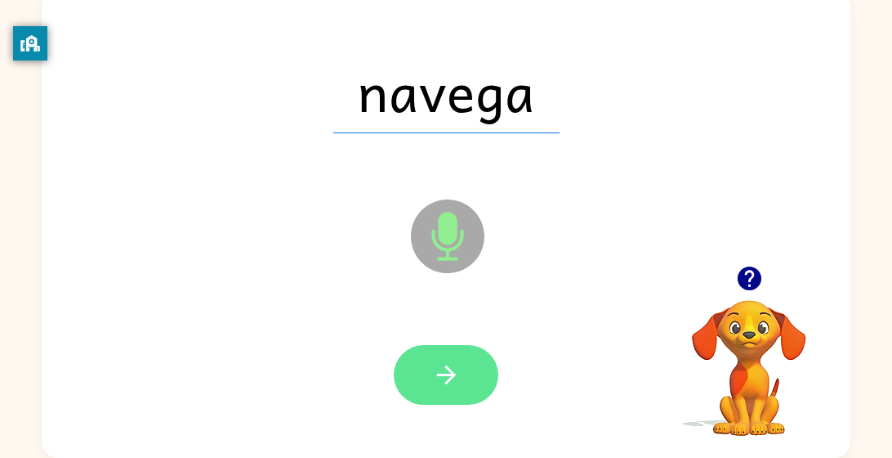
click at [480, 391] on button "button" at bounding box center [446, 375] width 105 height 60
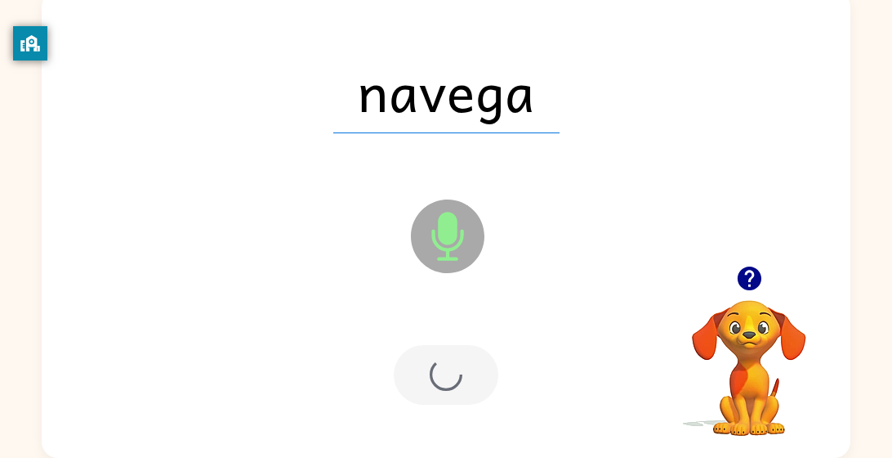
click at [475, 370] on div at bounding box center [446, 375] width 105 height 60
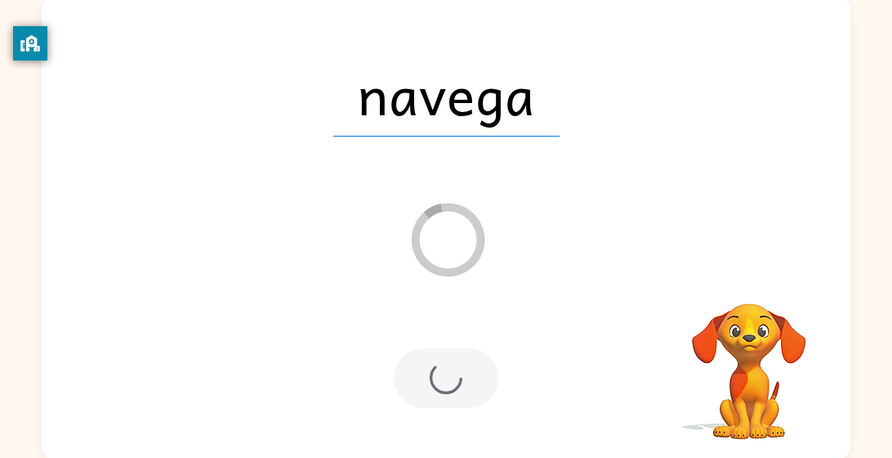
scroll to position [109, 0]
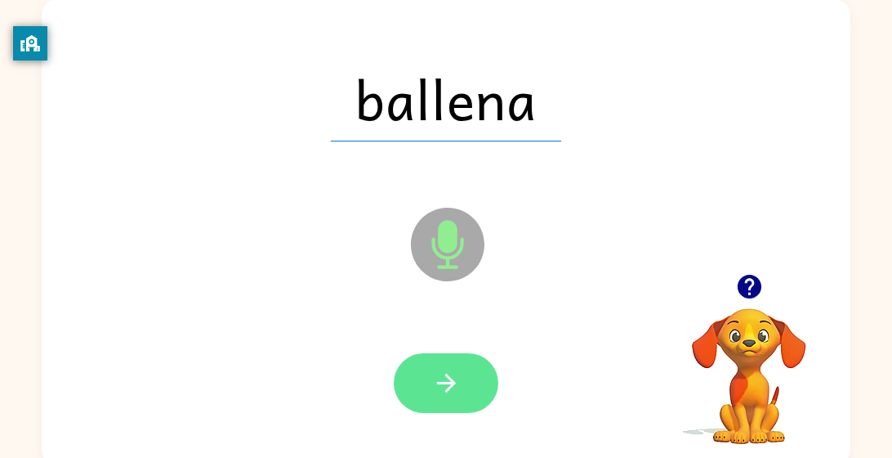
click at [463, 400] on button "button" at bounding box center [446, 383] width 105 height 60
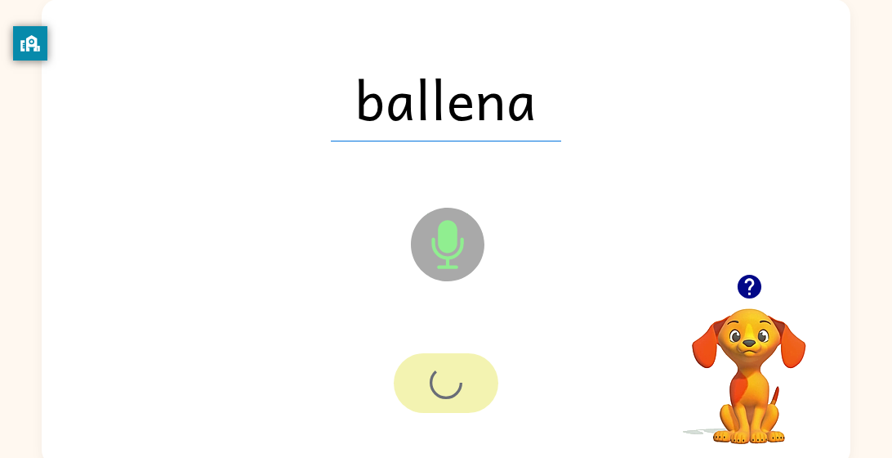
click at [463, 400] on div at bounding box center [446, 383] width 105 height 60
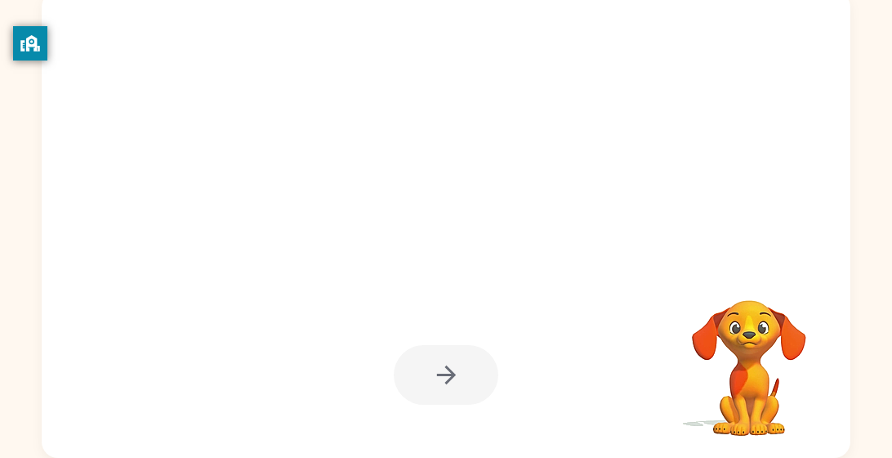
scroll to position [0, 0]
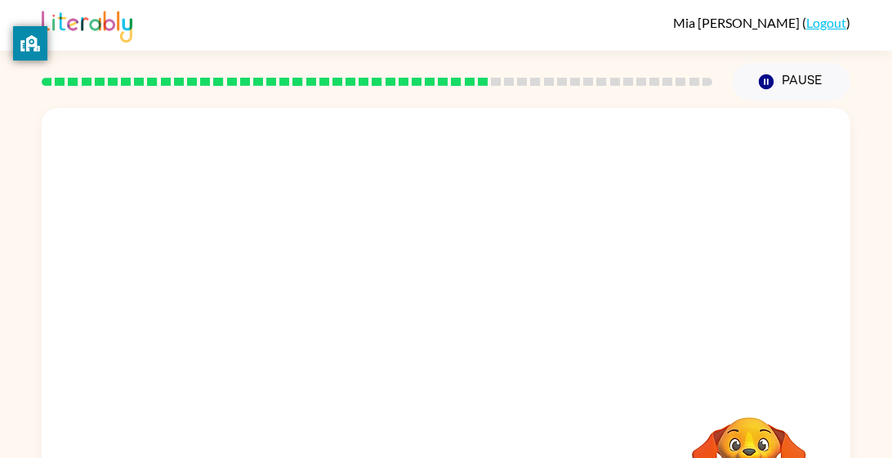
click at [424, 329] on div at bounding box center [407, 312] width 698 height 59
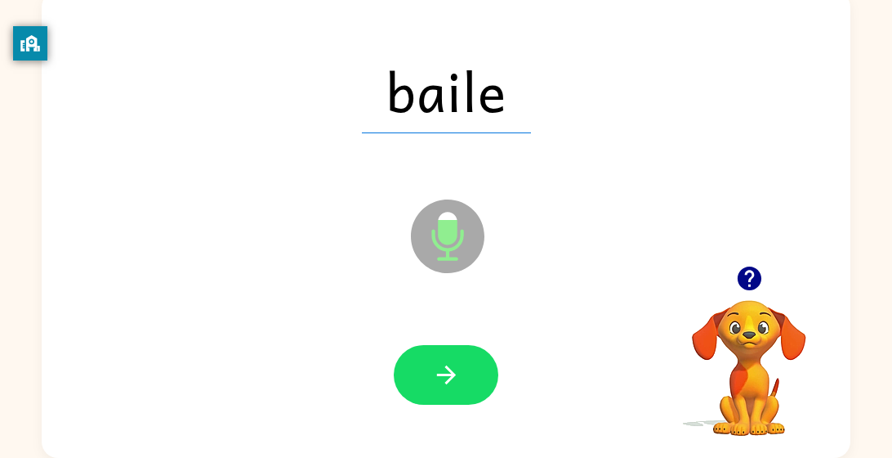
scroll to position [112, 0]
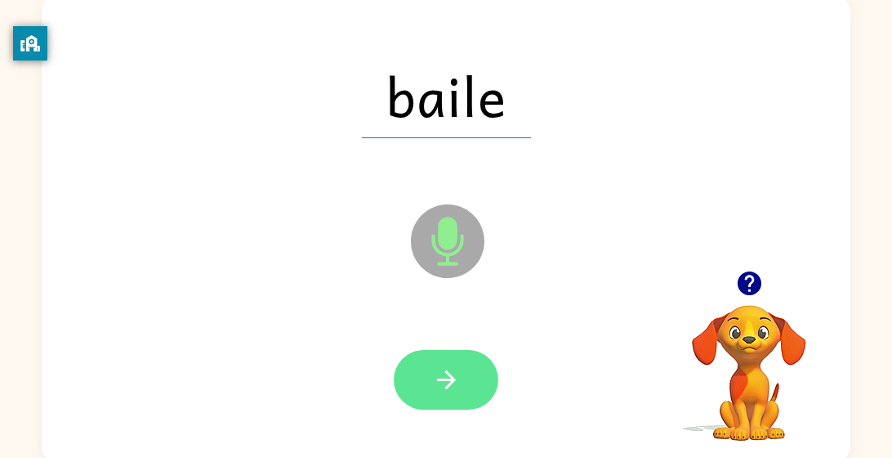
click at [460, 363] on button "button" at bounding box center [446, 380] width 105 height 60
click at [460, 363] on div at bounding box center [446, 380] width 105 height 60
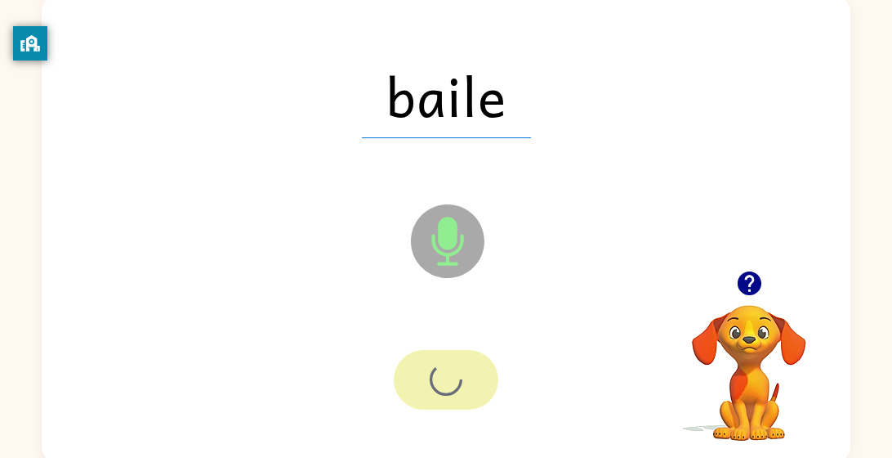
click at [460, 363] on div at bounding box center [446, 380] width 105 height 60
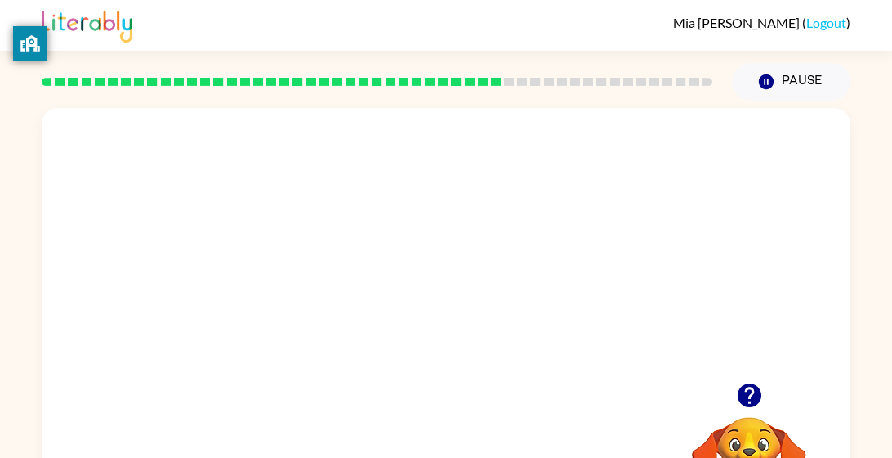
scroll to position [117, 0]
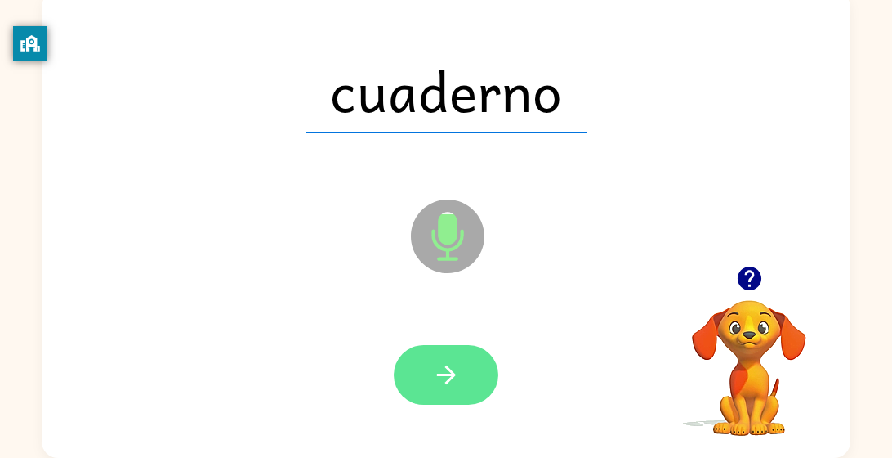
click at [471, 371] on button "button" at bounding box center [446, 375] width 105 height 60
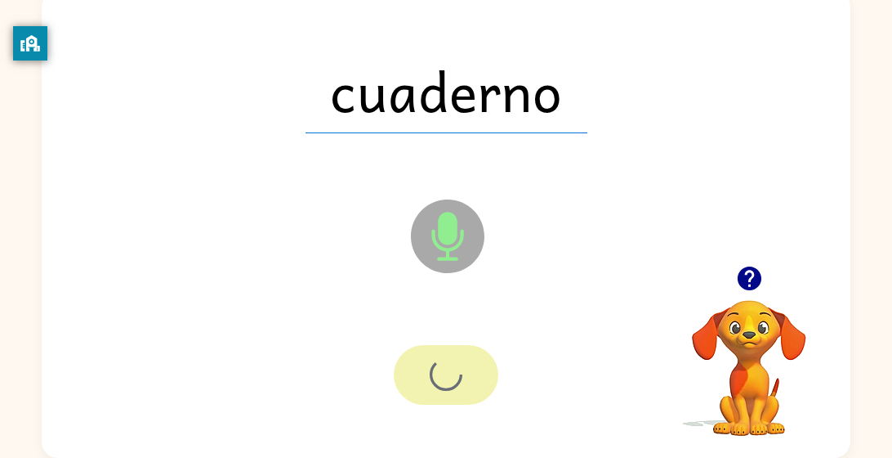
click at [471, 371] on div at bounding box center [446, 375] width 105 height 60
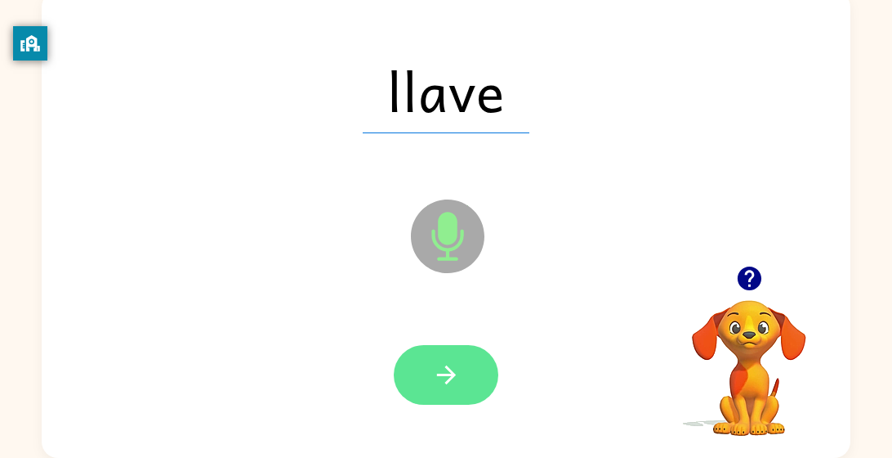
click at [456, 377] on icon "button" at bounding box center [446, 374] width 29 height 29
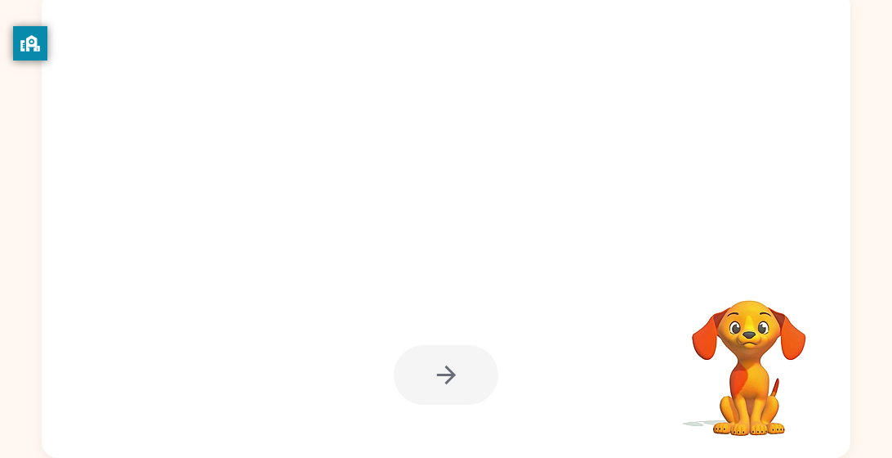
click at [886, 256] on html "[PERSON_NAME] ( Logout ) Pause Pause Your browser must support playing .mp4 fil…" at bounding box center [446, 170] width 892 height 574
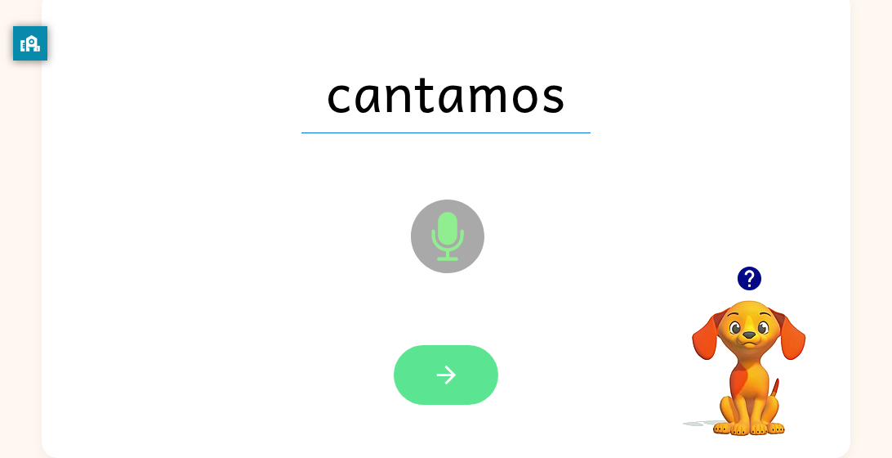
click at [424, 369] on button "button" at bounding box center [446, 375] width 105 height 60
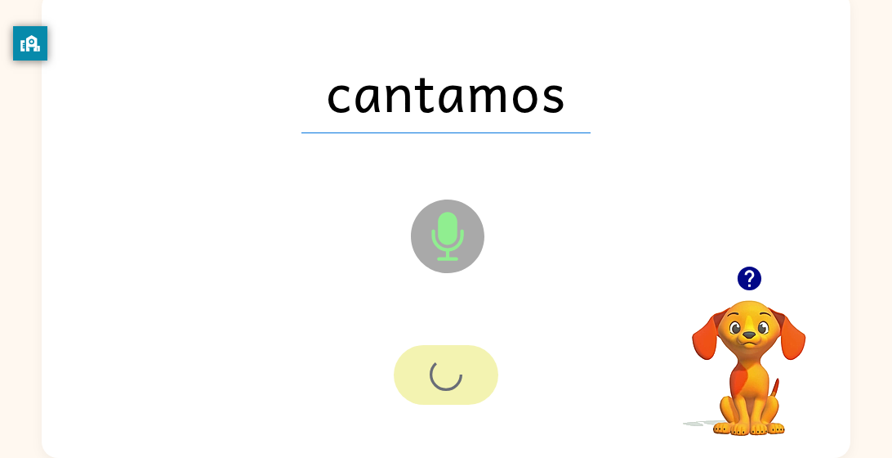
click at [424, 369] on div at bounding box center [446, 375] width 105 height 60
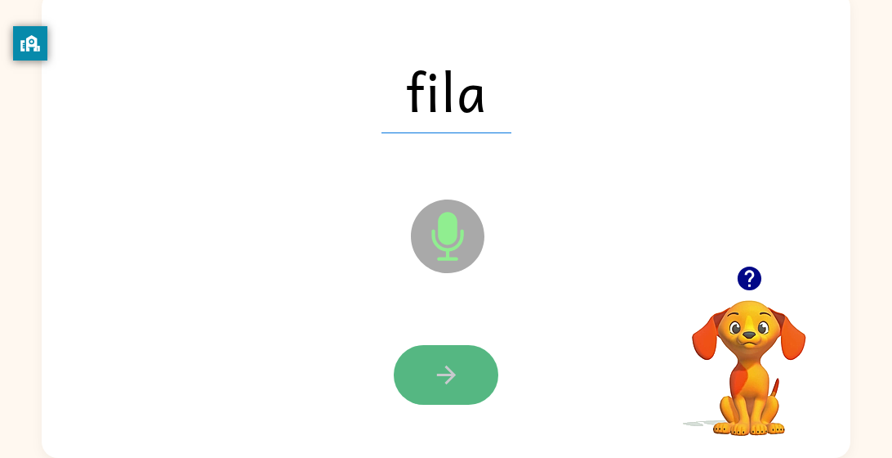
click at [465, 395] on button "button" at bounding box center [446, 375] width 105 height 60
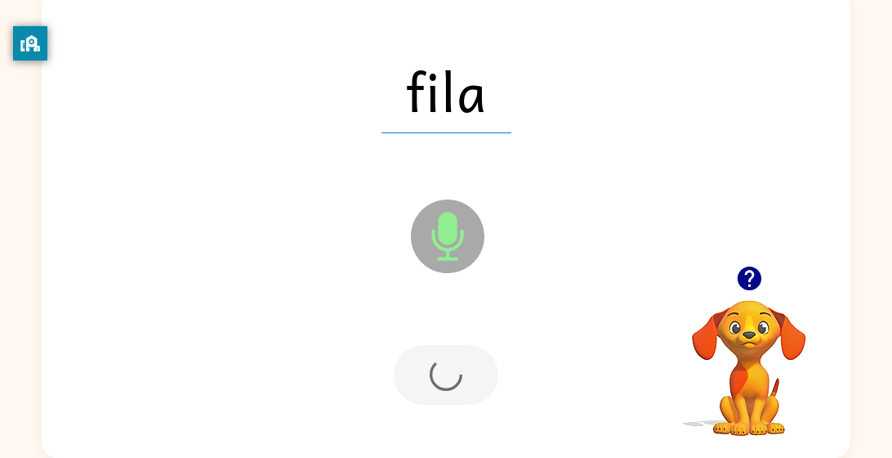
click at [455, 386] on div at bounding box center [446, 375] width 105 height 60
click at [462, 375] on div at bounding box center [446, 375] width 105 height 60
click at [478, 361] on div at bounding box center [446, 375] width 105 height 60
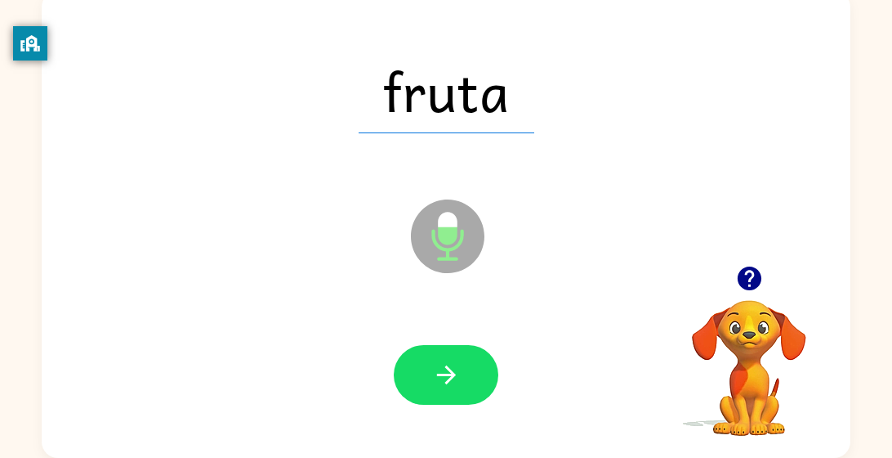
click at [827, 152] on div "fruta" at bounding box center [446, 91] width 776 height 134
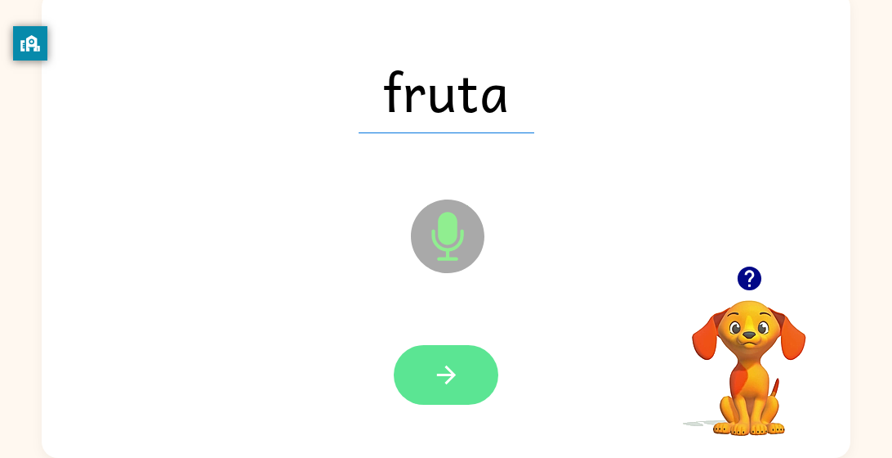
click at [465, 392] on button "button" at bounding box center [446, 375] width 105 height 60
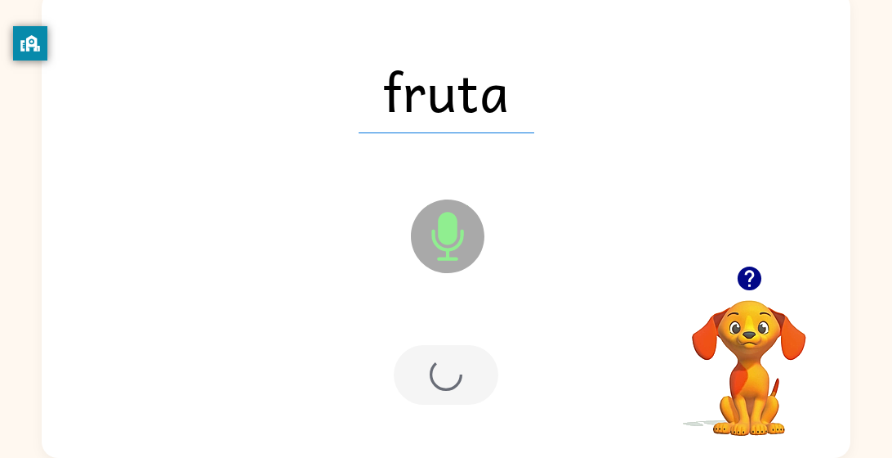
click at [463, 399] on div at bounding box center [446, 375] width 105 height 60
click at [466, 397] on div at bounding box center [446, 375] width 105 height 60
click at [472, 384] on div at bounding box center [446, 375] width 105 height 60
click at [469, 395] on div at bounding box center [446, 375] width 105 height 60
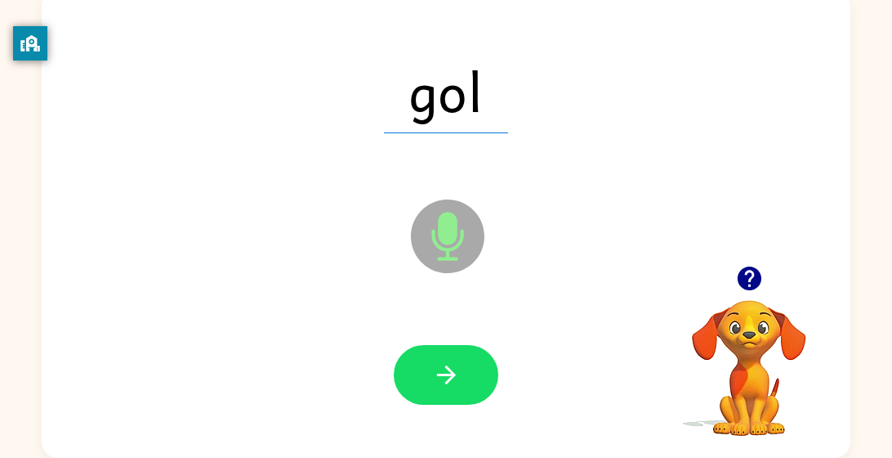
click at [438, 435] on div at bounding box center [446, 375] width 776 height 134
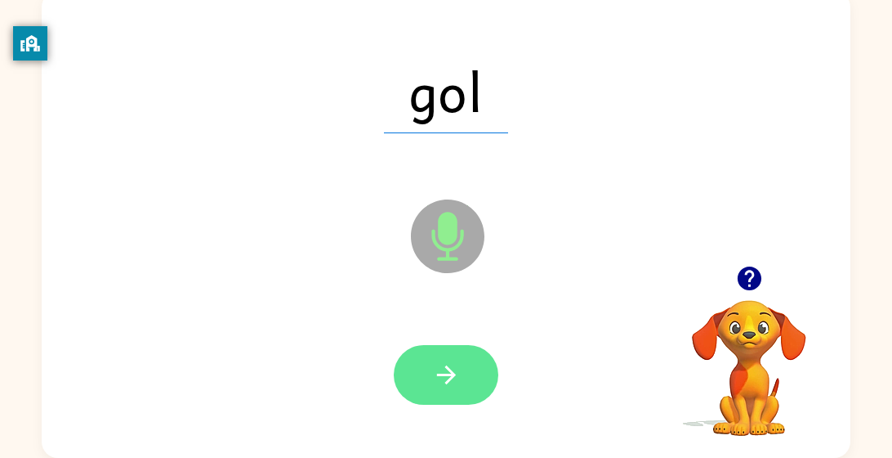
click at [433, 404] on button "button" at bounding box center [446, 375] width 105 height 60
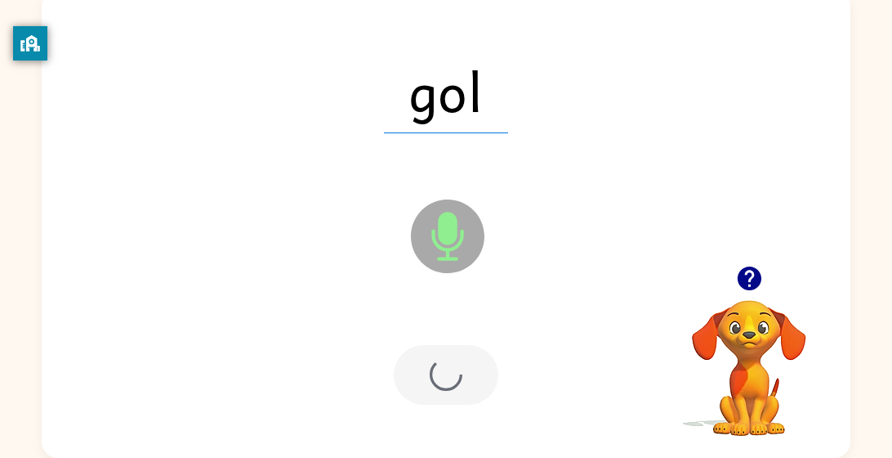
click at [453, 377] on div at bounding box center [446, 375] width 105 height 60
click at [459, 380] on div at bounding box center [446, 375] width 105 height 60
click at [453, 380] on div at bounding box center [446, 375] width 105 height 60
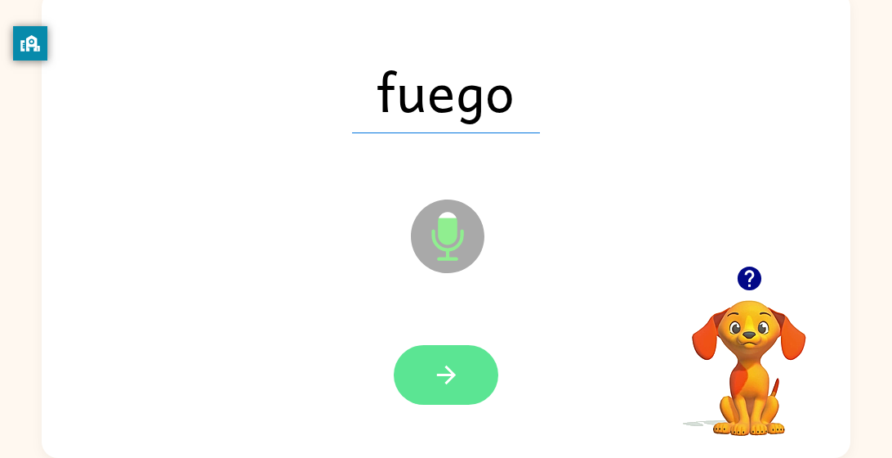
click at [465, 392] on button "button" at bounding box center [446, 375] width 105 height 60
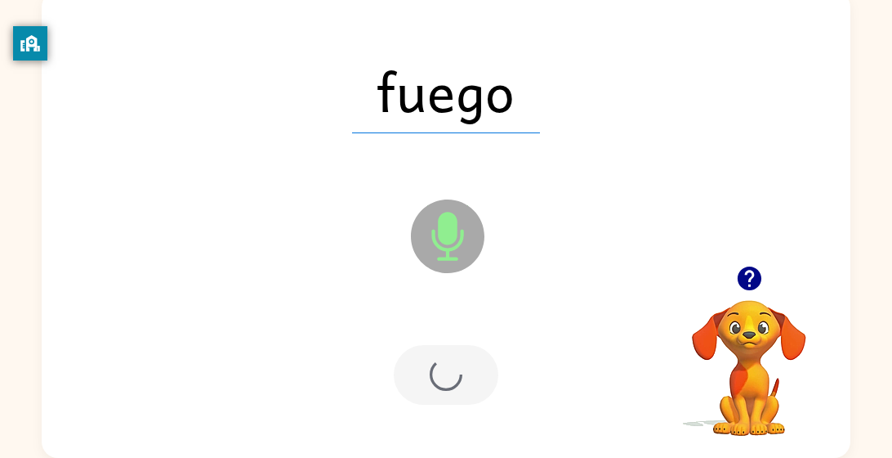
click at [453, 388] on div at bounding box center [446, 375] width 105 height 60
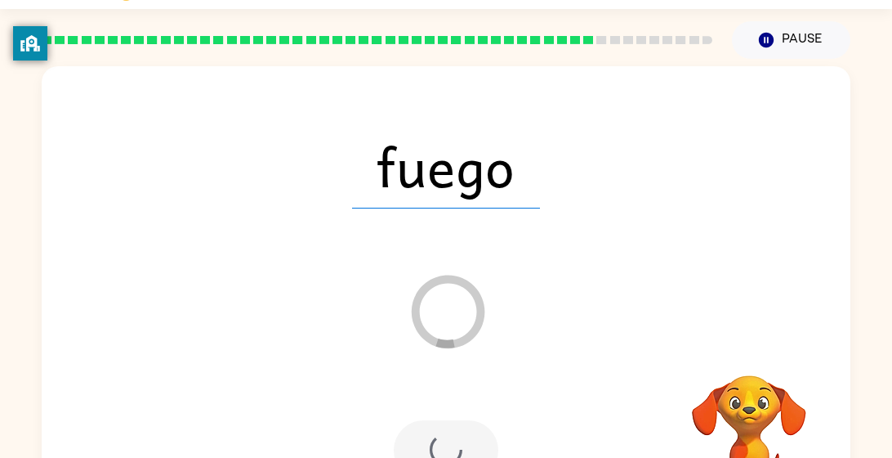
click at [450, 388] on div at bounding box center [446, 450] width 776 height 134
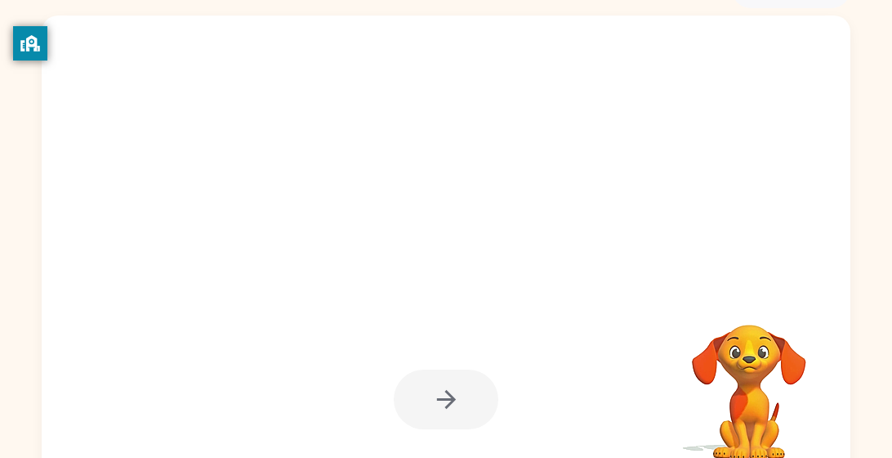
scroll to position [89, 0]
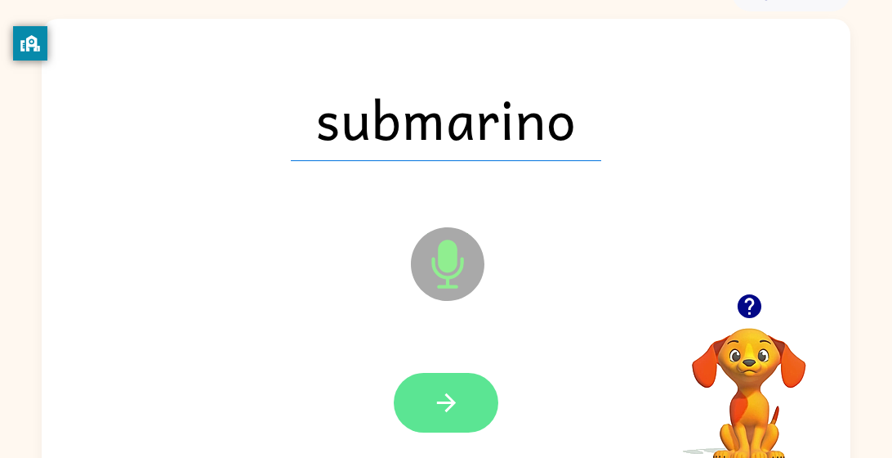
click at [485, 416] on button "button" at bounding box center [446, 403] width 105 height 60
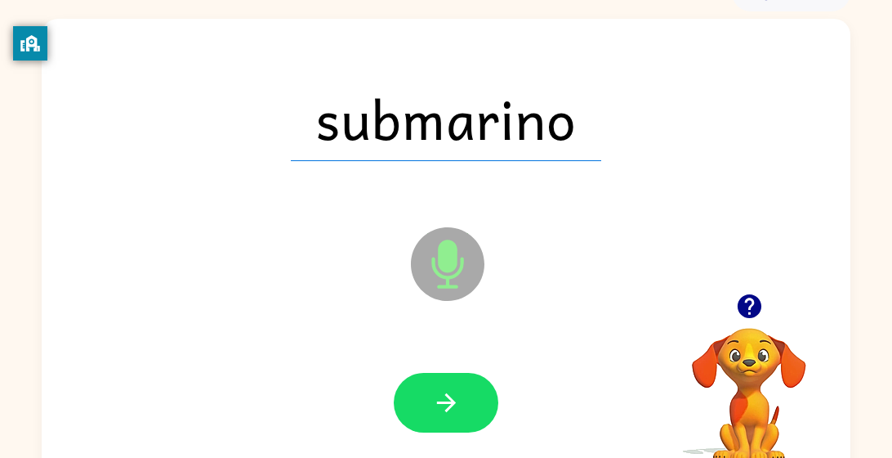
click at [480, 421] on div at bounding box center [446, 403] width 105 height 60
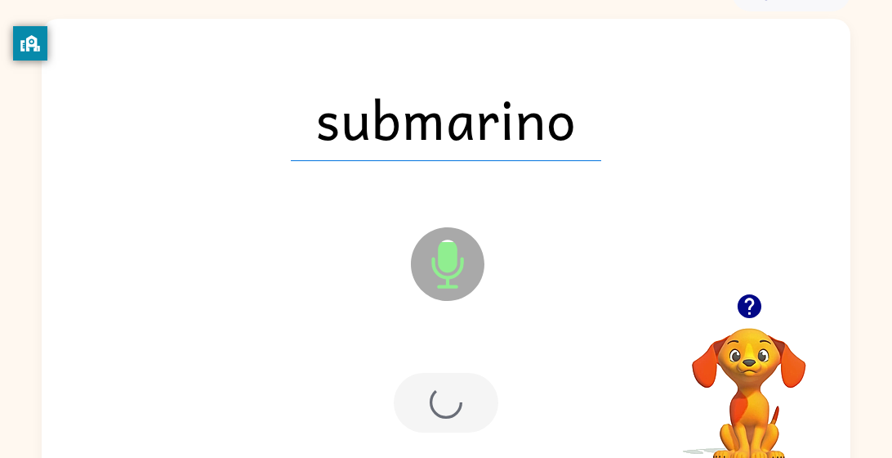
click at [471, 422] on div at bounding box center [446, 403] width 105 height 60
click at [475, 423] on div at bounding box center [446, 403] width 105 height 60
click at [481, 407] on div at bounding box center [446, 403] width 105 height 60
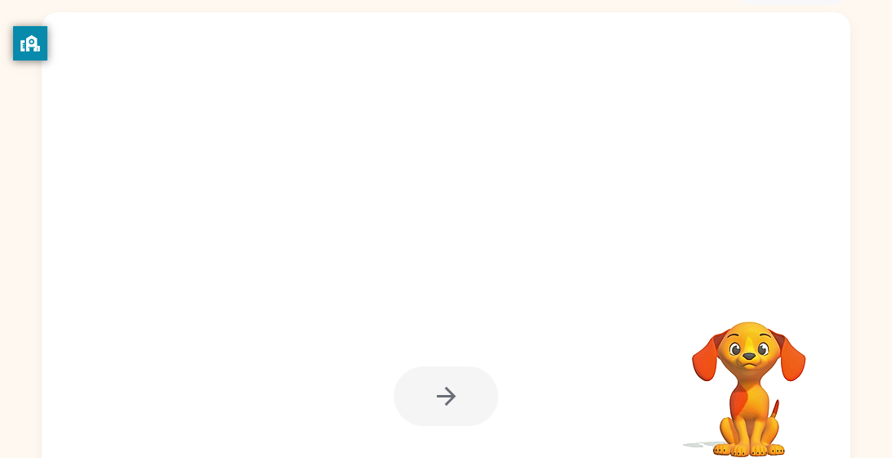
scroll to position [96, 0]
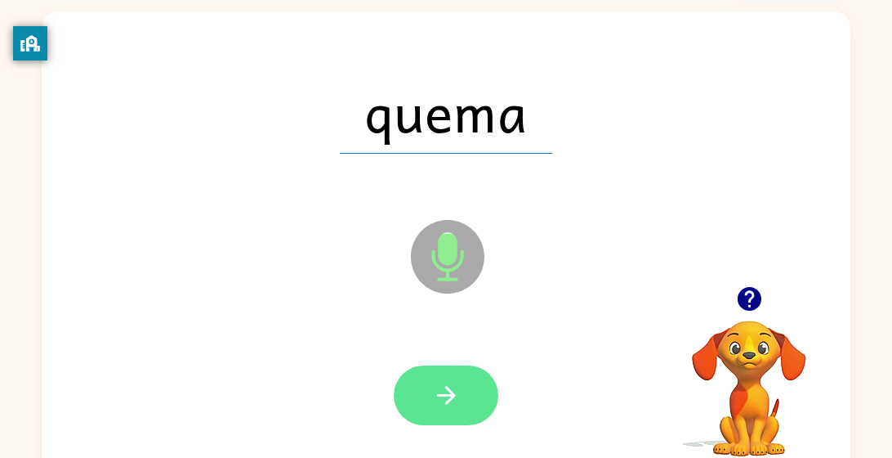
click at [471, 422] on button "button" at bounding box center [446, 395] width 105 height 60
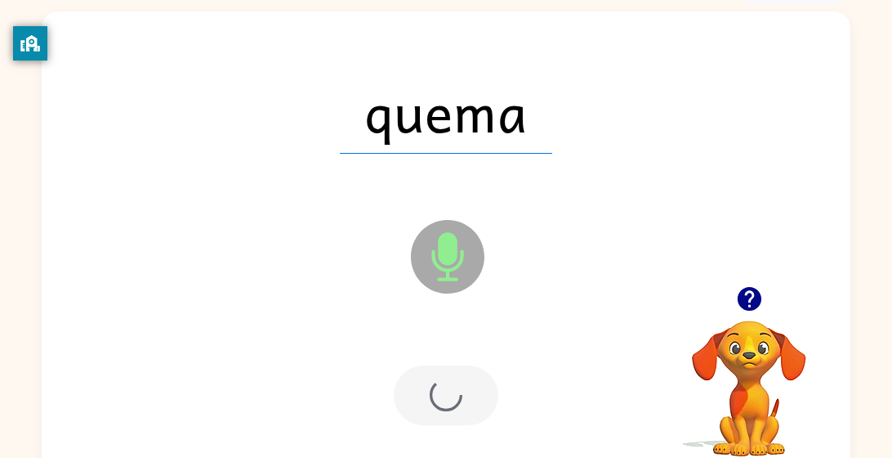
click at [480, 411] on div at bounding box center [446, 395] width 105 height 60
click at [479, 410] on div at bounding box center [446, 395] width 105 height 60
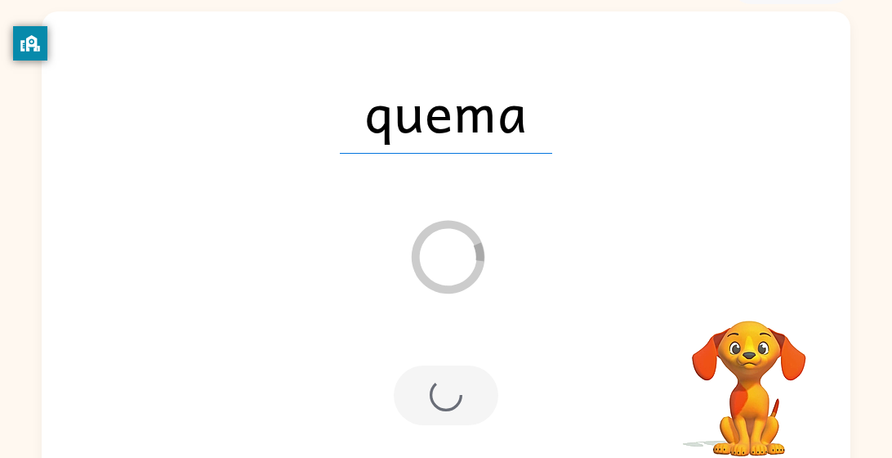
click at [491, 392] on div at bounding box center [446, 395] width 105 height 60
click at [495, 391] on div at bounding box center [446, 395] width 105 height 60
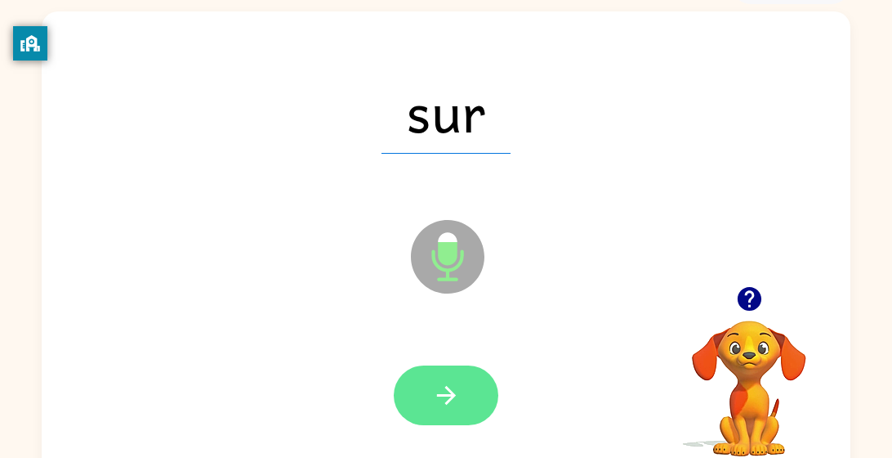
click at [474, 396] on button "button" at bounding box center [446, 395] width 105 height 60
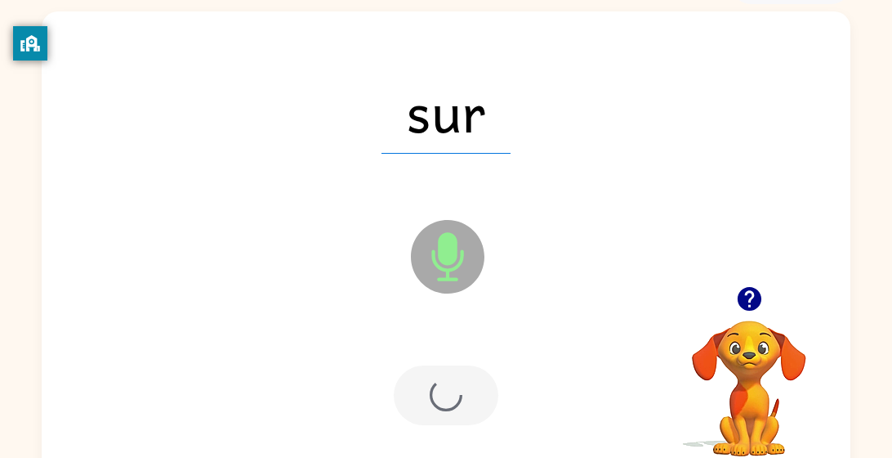
click at [467, 408] on div at bounding box center [446, 395] width 105 height 60
click at [462, 428] on div at bounding box center [446, 395] width 776 height 134
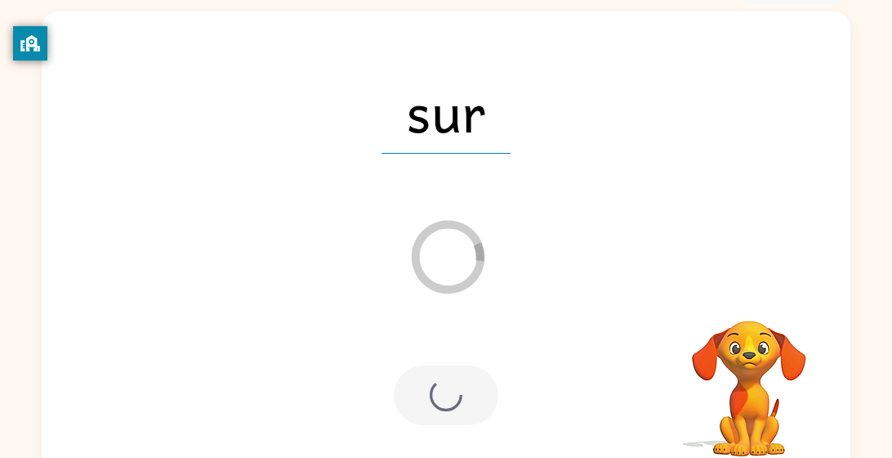
click at [450, 439] on div at bounding box center [446, 395] width 776 height 134
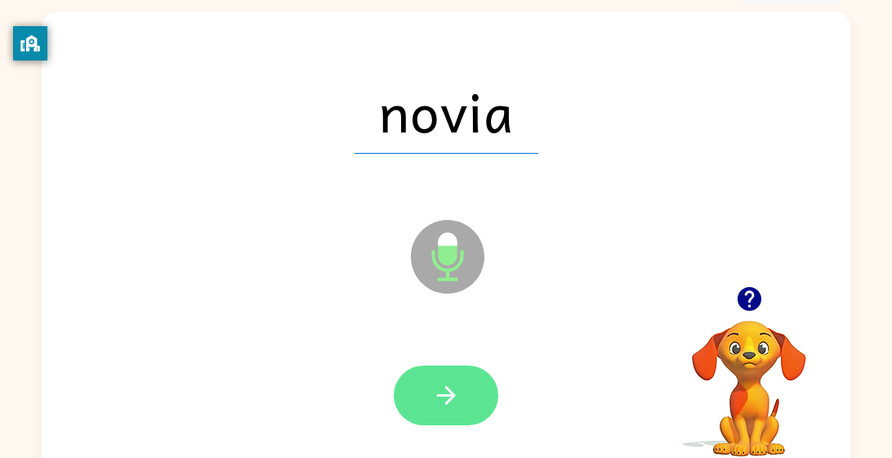
click at [476, 397] on button "button" at bounding box center [446, 395] width 105 height 60
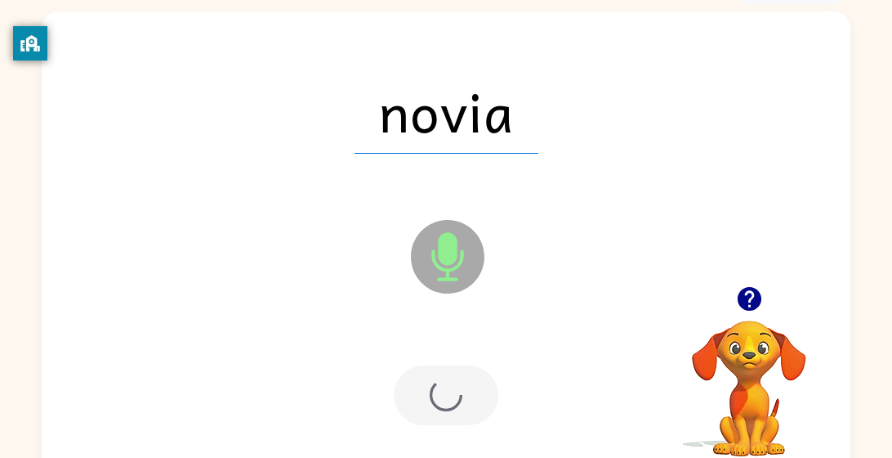
click at [455, 435] on div at bounding box center [446, 395] width 776 height 134
click at [448, 444] on div at bounding box center [446, 395] width 776 height 134
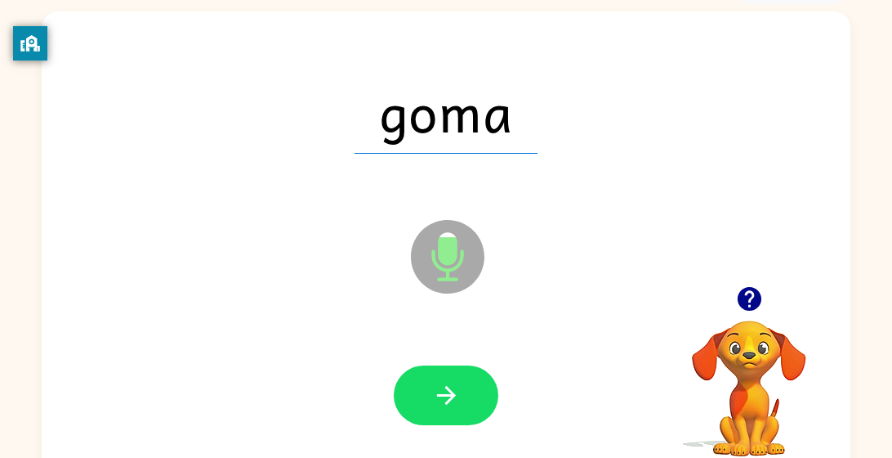
click at [451, 442] on div at bounding box center [446, 395] width 776 height 134
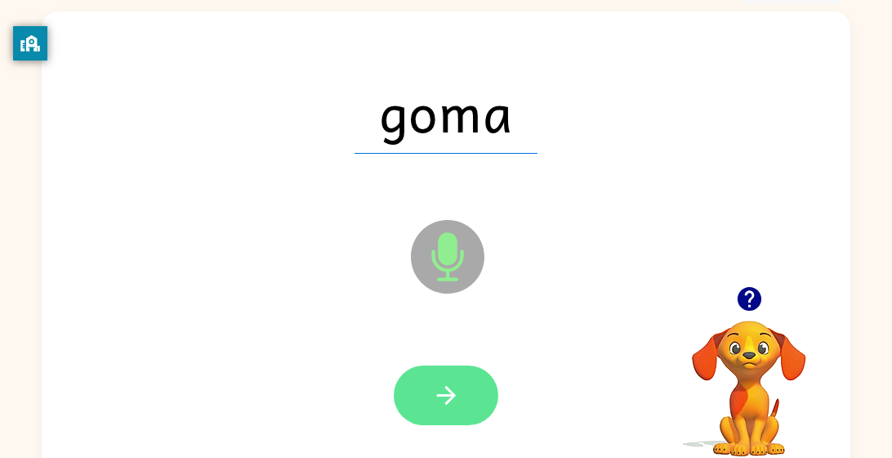
click at [478, 421] on button "button" at bounding box center [446, 395] width 105 height 60
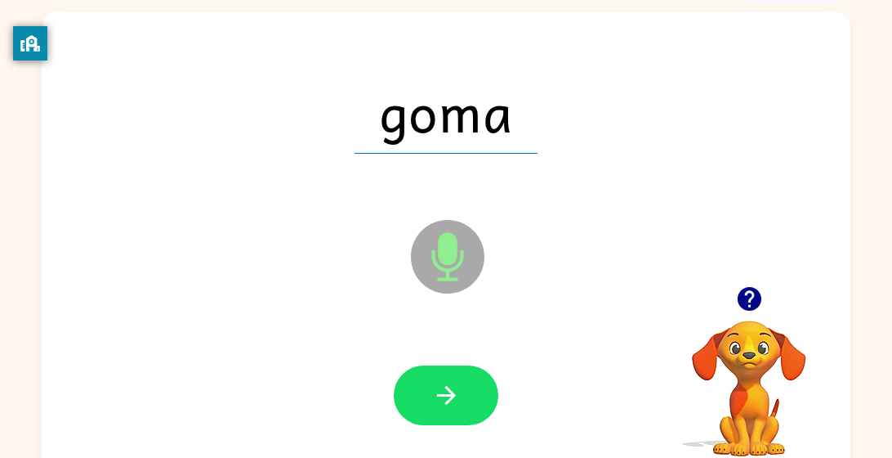
click at [455, 382] on div at bounding box center [446, 395] width 105 height 60
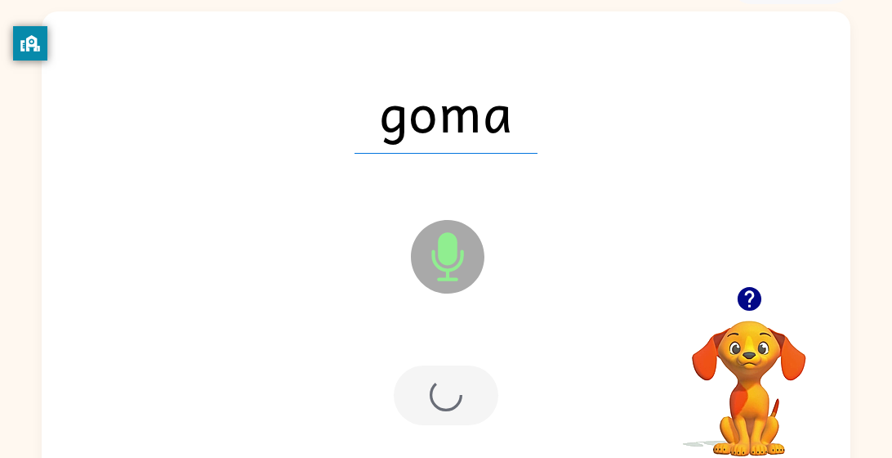
click at [435, 382] on div at bounding box center [446, 395] width 105 height 60
click at [431, 377] on div at bounding box center [446, 395] width 105 height 60
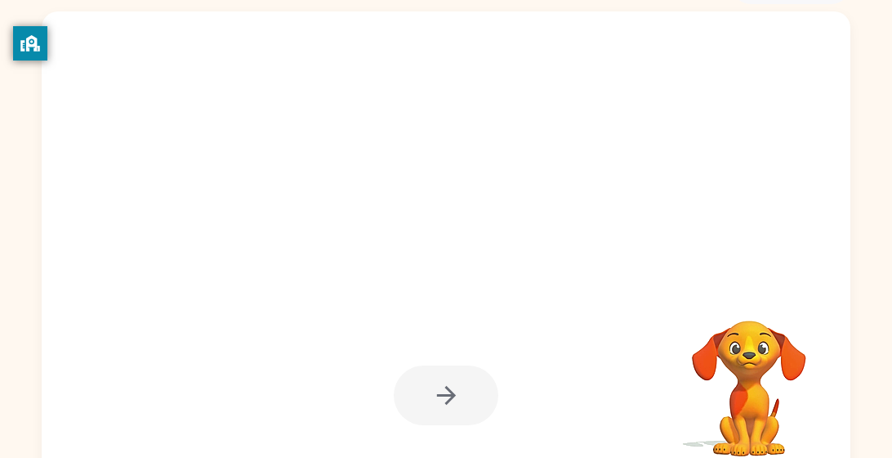
scroll to position [64, 0]
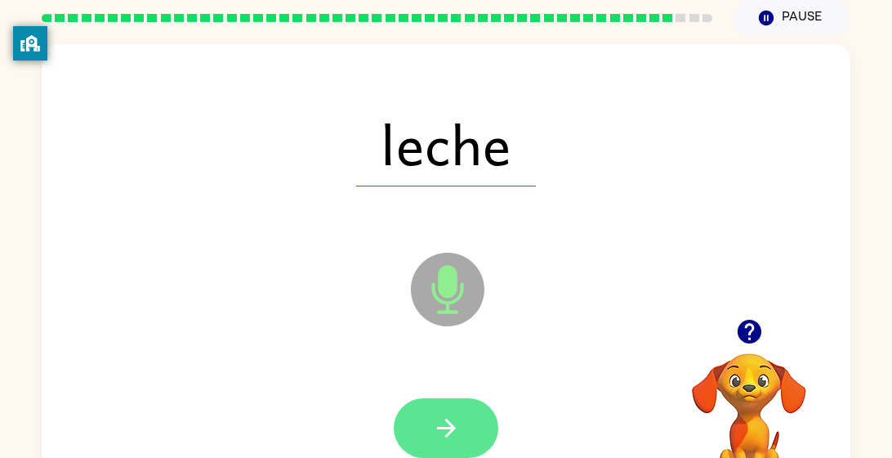
click at [449, 441] on icon "button" at bounding box center [446, 427] width 29 height 29
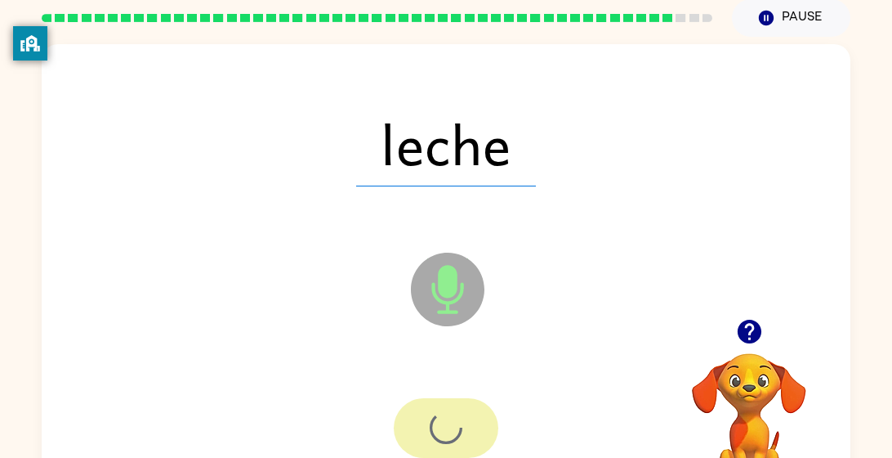
click at [455, 443] on div at bounding box center [446, 428] width 105 height 60
click at [446, 443] on div at bounding box center [446, 428] width 105 height 60
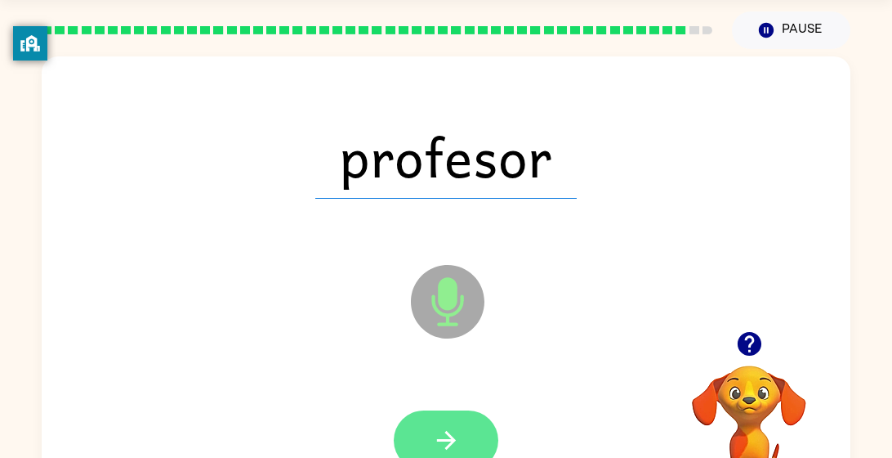
click at [462, 435] on button "button" at bounding box center [446, 440] width 105 height 60
click at [465, 431] on div at bounding box center [446, 440] width 105 height 60
click at [471, 432] on div at bounding box center [446, 440] width 105 height 60
click at [473, 428] on div at bounding box center [446, 440] width 105 height 60
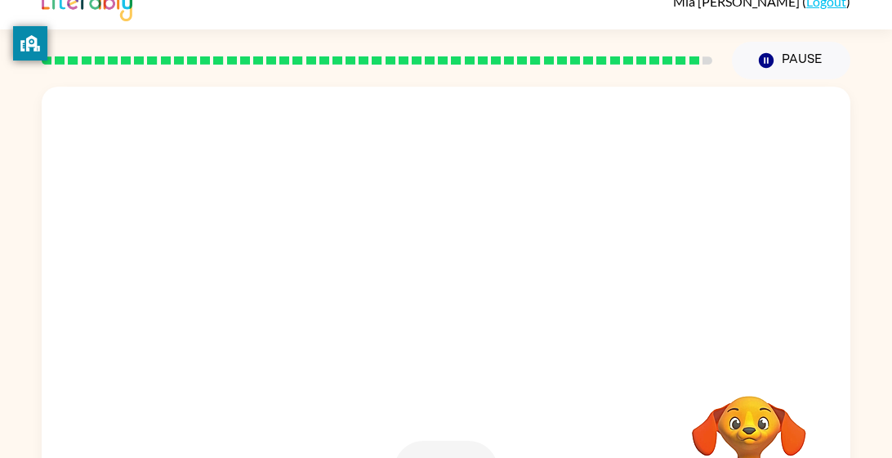
scroll to position [20, 0]
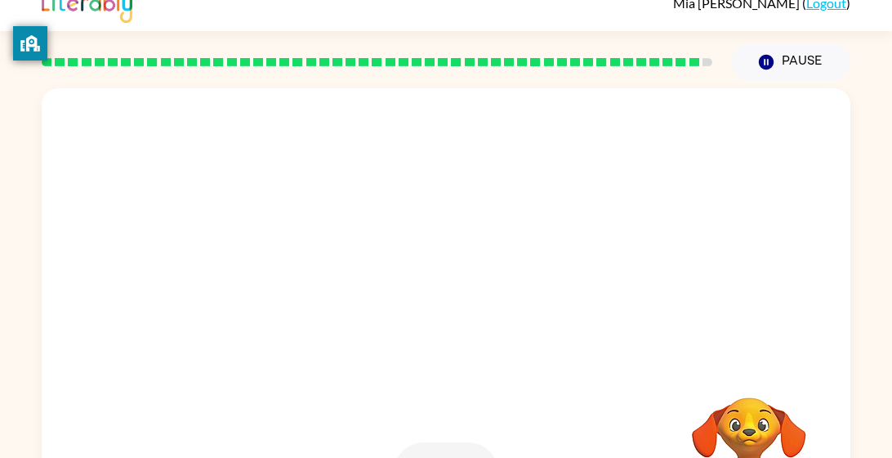
click at [716, 401] on video "Your browser must support playing .mp4 files to use Literably. Please try using…" at bounding box center [749, 453] width 163 height 163
